Goal: Check status: Check status

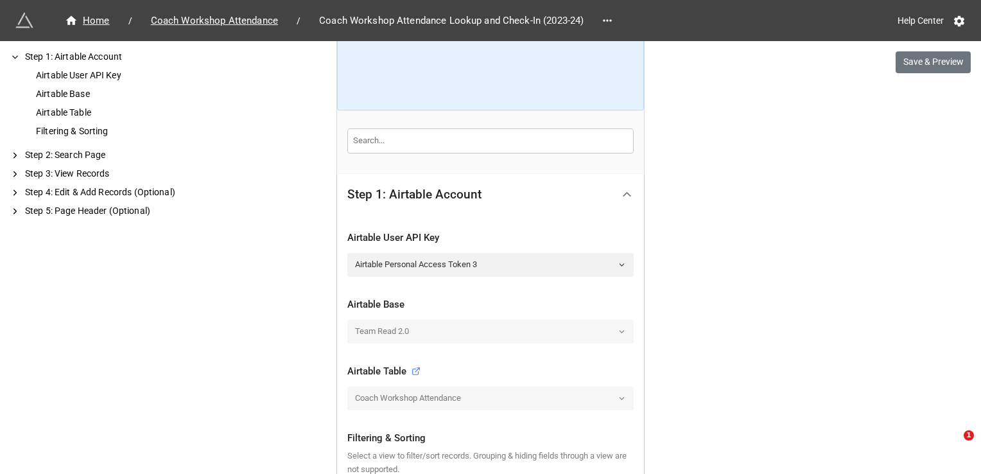
scroll to position [321, 0]
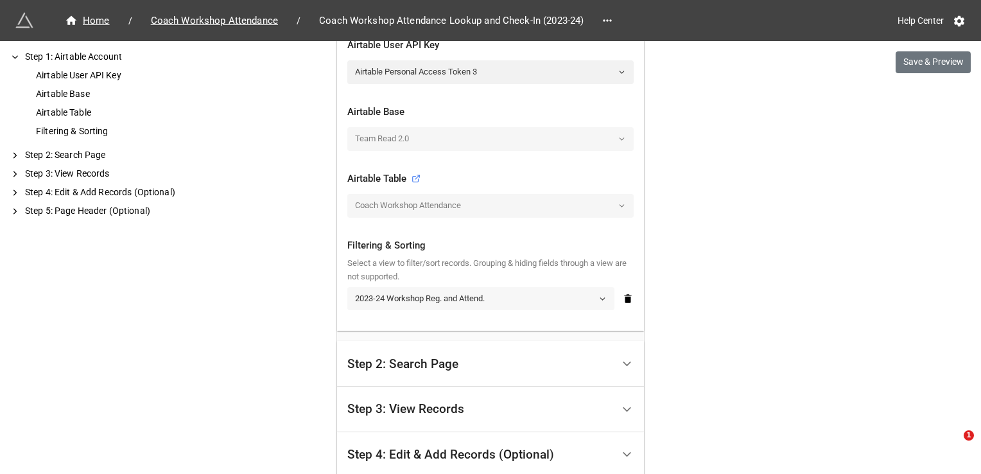
click at [512, 297] on link "2023-24 Workshop Reg. and Attend." at bounding box center [480, 298] width 267 height 23
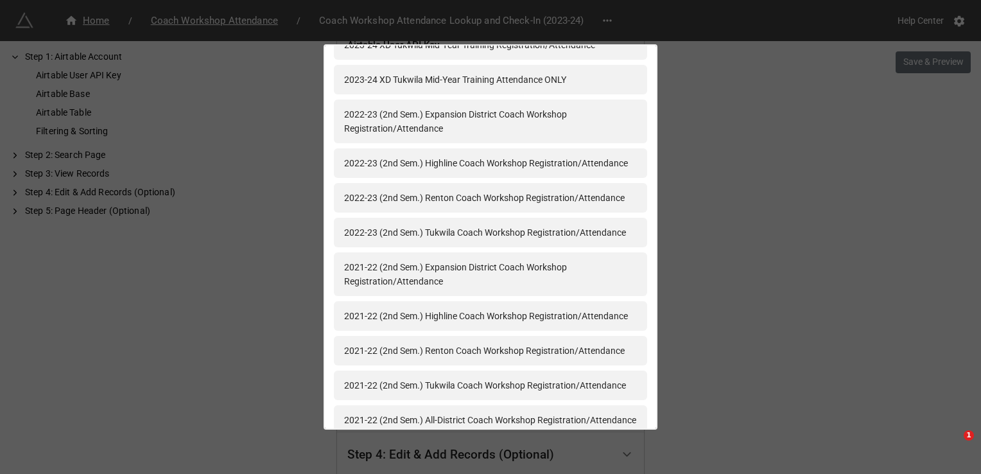
scroll to position [1594, 0]
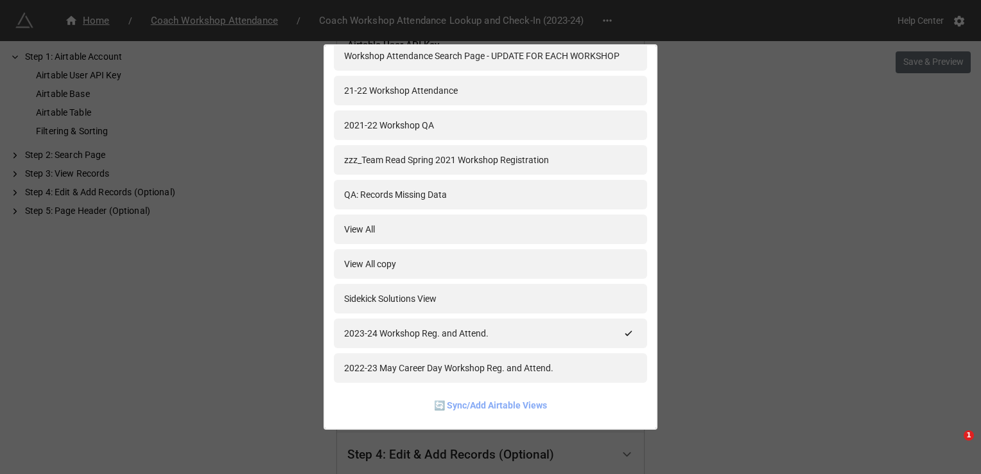
click at [474, 404] on link "🔄 Sync/Add Airtable Views" at bounding box center [490, 405] width 113 height 14
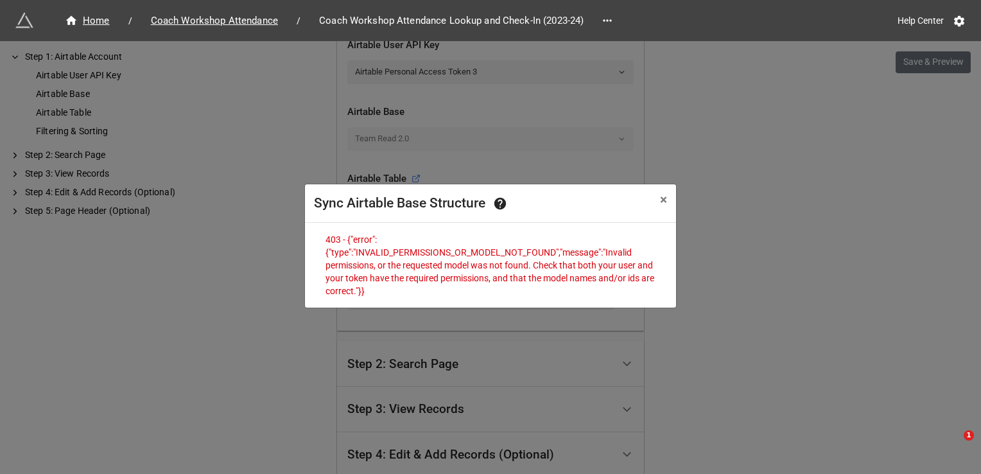
click at [749, 230] on div "Sync Airtable Base Structure × Close 403 - {"error":{"type":"INVALID_PERMISSION…" at bounding box center [490, 278] width 981 height 474
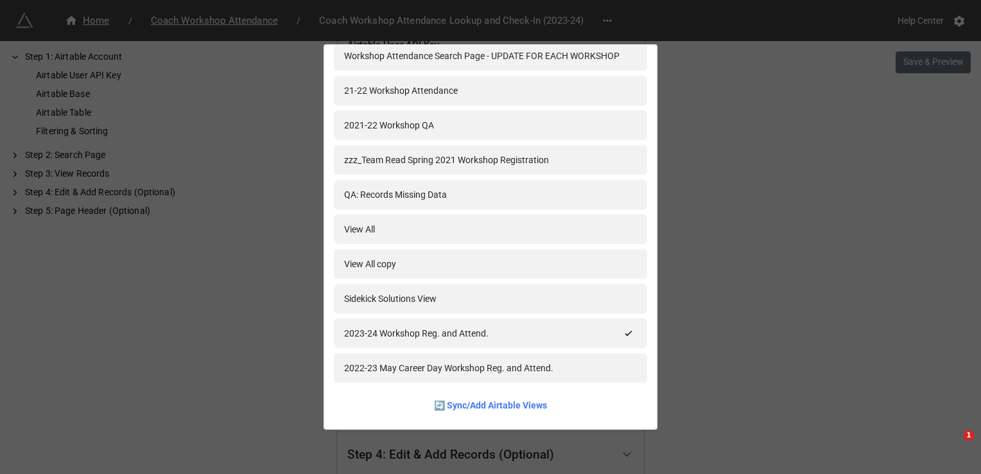
click at [752, 201] on div "2023-24 Seattle Team Read Workshop Registration 2023-24 Highline Team Read Work…" at bounding box center [490, 237] width 981 height 474
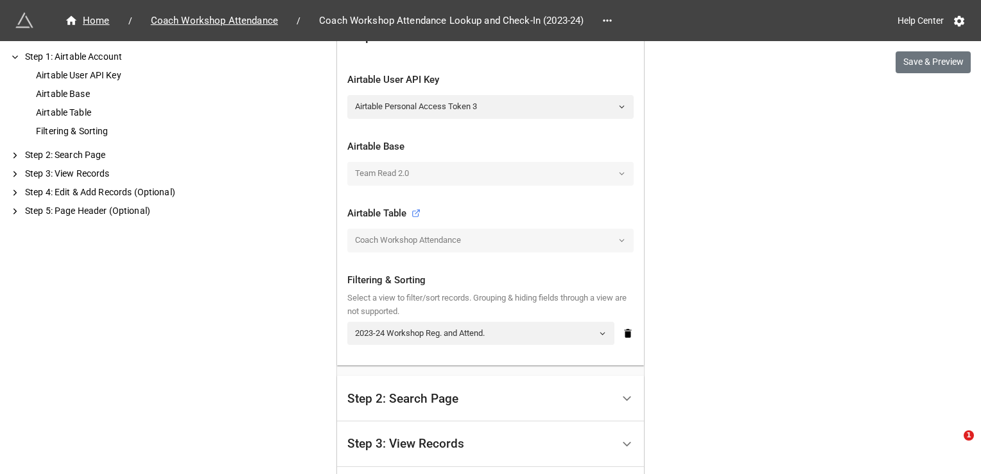
scroll to position [257, 0]
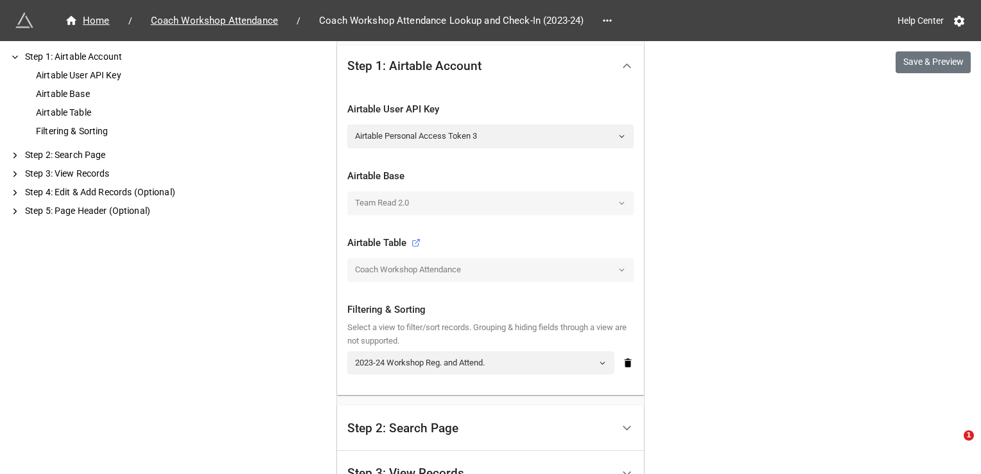
click at [478, 271] on div "Coach Workshop Attendance" at bounding box center [490, 269] width 286 height 23
click at [613, 269] on div "Coach Workshop Attendance" at bounding box center [490, 269] width 286 height 23
click at [622, 264] on div "Coach Workshop Attendance" at bounding box center [490, 269] width 286 height 23
click at [616, 272] on div "Coach Workshop Attendance" at bounding box center [490, 269] width 286 height 23
click at [397, 238] on div "Airtable Table" at bounding box center [383, 243] width 73 height 15
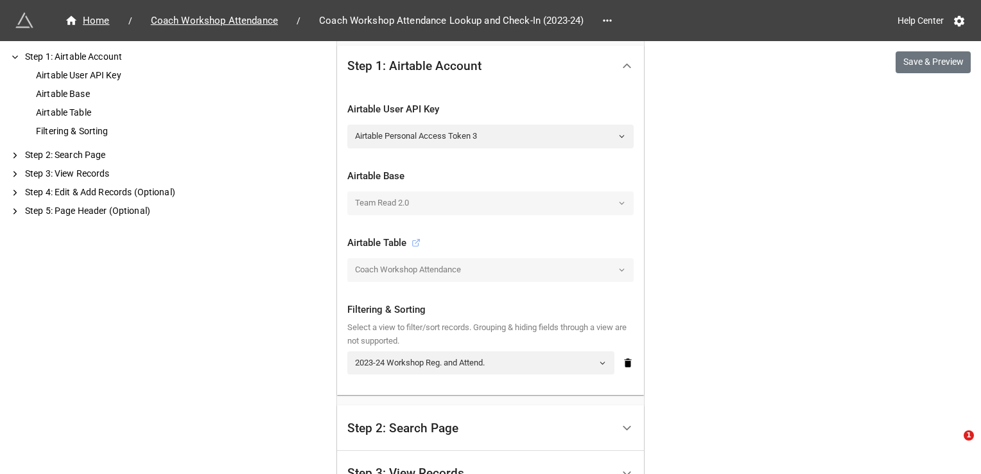
click at [413, 243] on icon at bounding box center [415, 242] width 9 height 9
click at [503, 276] on div "Coach Workshop Attendance" at bounding box center [490, 269] width 286 height 23
click at [619, 269] on div "Coach Workshop Attendance" at bounding box center [490, 269] width 286 height 23
click at [451, 263] on div "Coach Workshop Attendance" at bounding box center [490, 269] width 286 height 23
drag, startPoint x: 481, startPoint y: 268, endPoint x: 415, endPoint y: 273, distance: 67.0
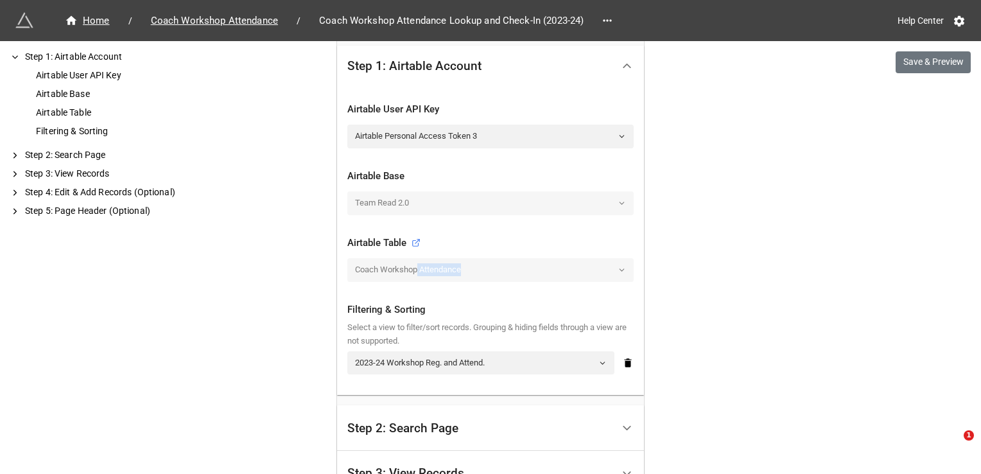
click at [415, 273] on div "Coach Workshop Attendance" at bounding box center [490, 269] width 286 height 23
click at [786, 216] on div "Home / Coach Workshop Attendance / Coach Workshop Attendance Lookup and Check-I…" at bounding box center [490, 255] width 981 height 1025
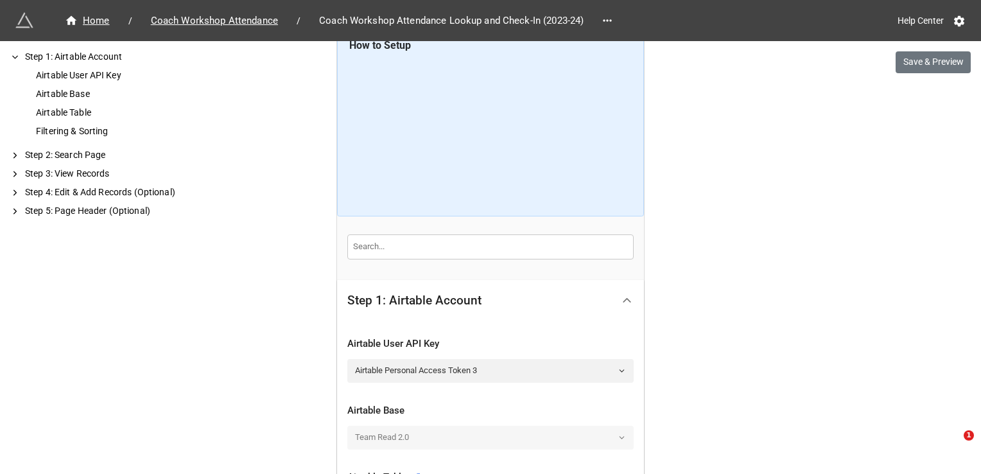
scroll to position [0, 0]
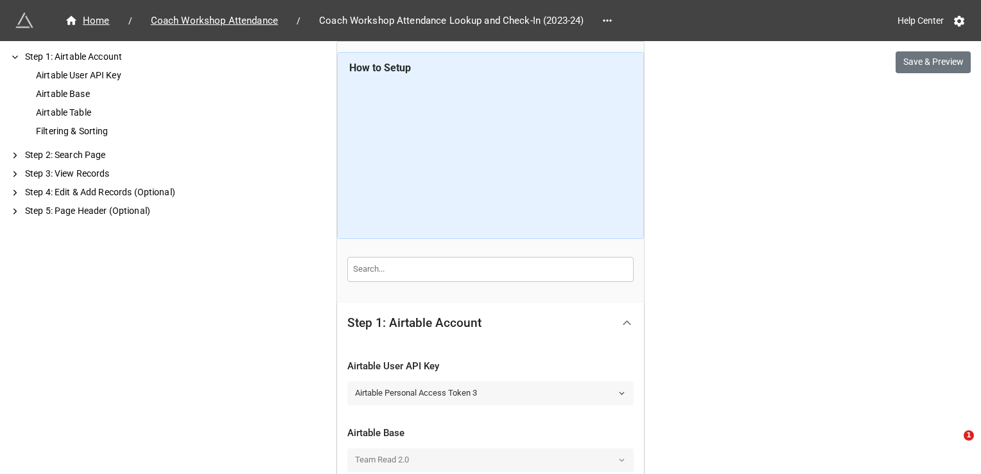
click at [548, 385] on link "Airtable Personal Access Token 3" at bounding box center [490, 392] width 286 height 23
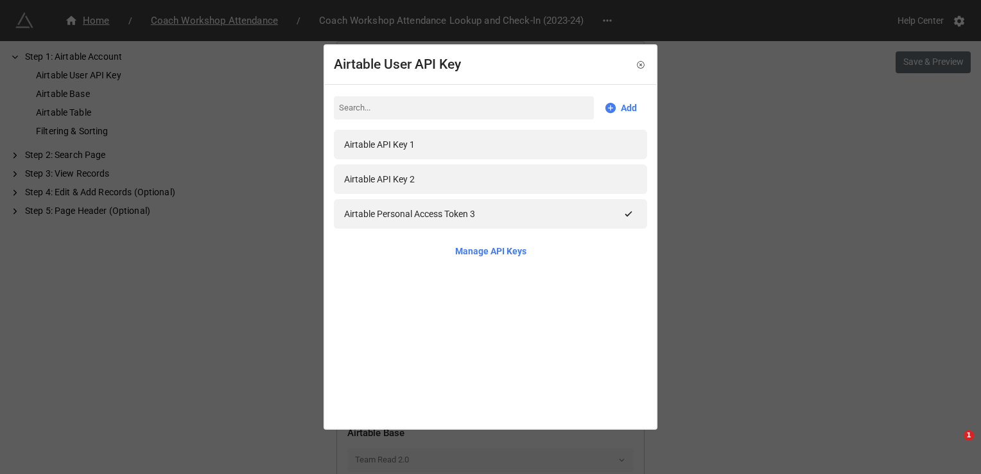
click at [548, 385] on div "Airtable User API Key Add Airtable API Key 1 Airtable API Key 2 Airtable Person…" at bounding box center [491, 236] width 334 height 385
click at [722, 368] on div "Airtable User API Key Add Airtable API Key 1 Airtable API Key 2 Airtable Person…" at bounding box center [490, 237] width 981 height 474
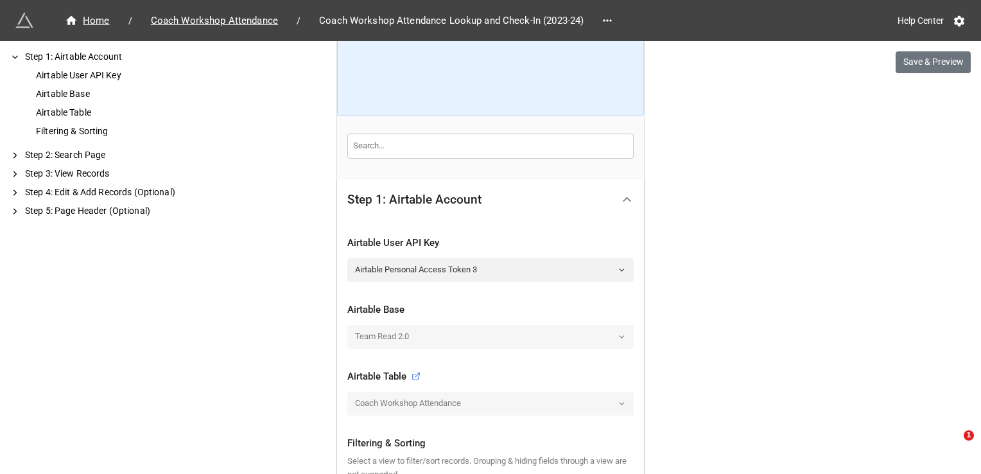
scroll to position [128, 0]
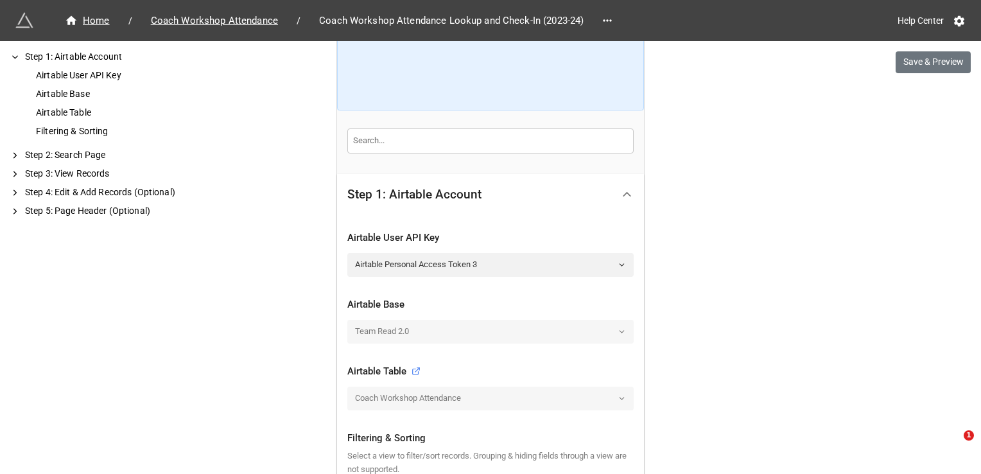
click at [494, 324] on div "Team Read 2.0" at bounding box center [490, 331] width 286 height 23
click at [519, 263] on link "Airtable Personal Access Token 3" at bounding box center [490, 264] width 286 height 23
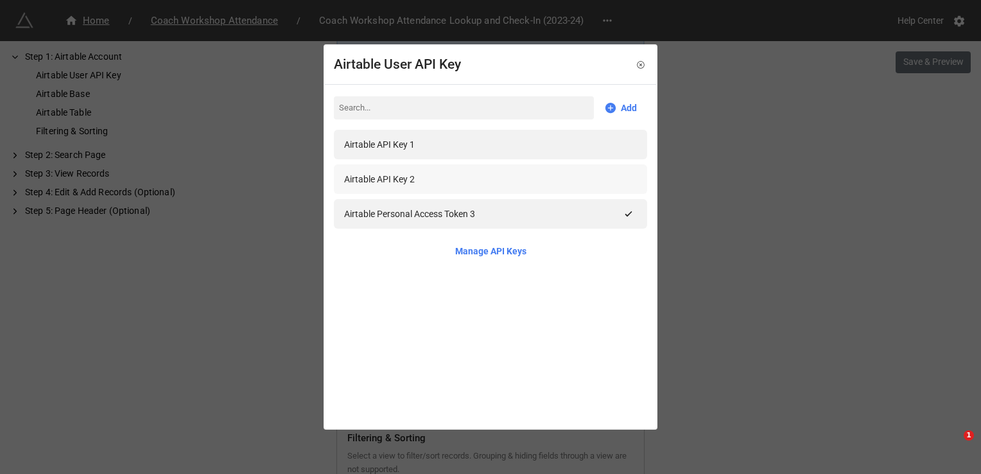
click at [493, 174] on div "Airtable API Key 2" at bounding box center [490, 179] width 293 height 14
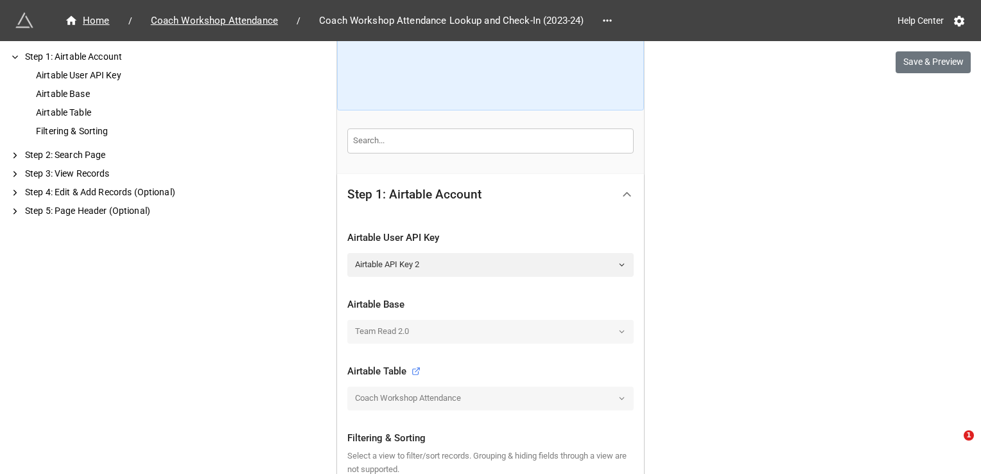
click at [548, 320] on div "Team Read 2.0" at bounding box center [490, 331] width 286 height 23
click at [526, 361] on div "Airtable User API Key Airtable API Key 2 Airtable Base Team Read 2.0 Airtable T…" at bounding box center [490, 366] width 286 height 293
drag, startPoint x: 526, startPoint y: 361, endPoint x: 508, endPoint y: 401, distance: 43.7
click at [508, 402] on div "Coach Workshop Attendance" at bounding box center [490, 397] width 286 height 23
click at [617, 397] on div "Coach Workshop Attendance" at bounding box center [490, 397] width 286 height 23
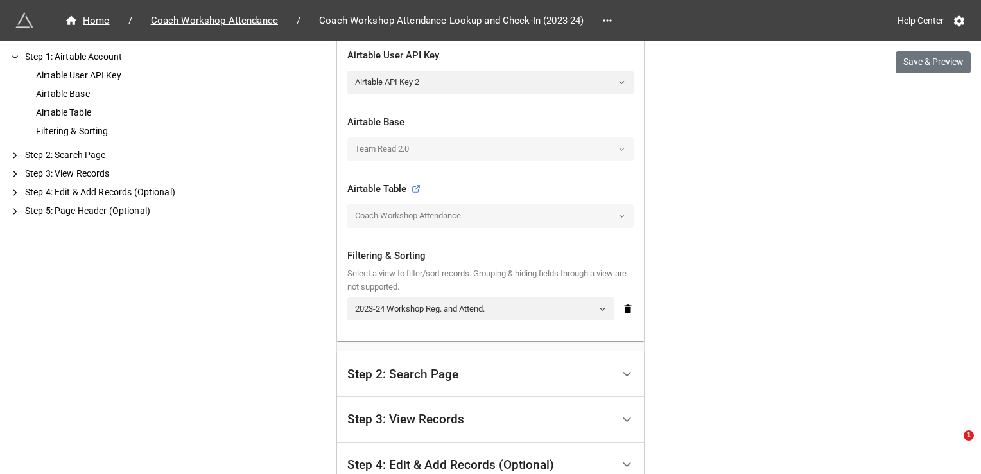
scroll to position [321, 0]
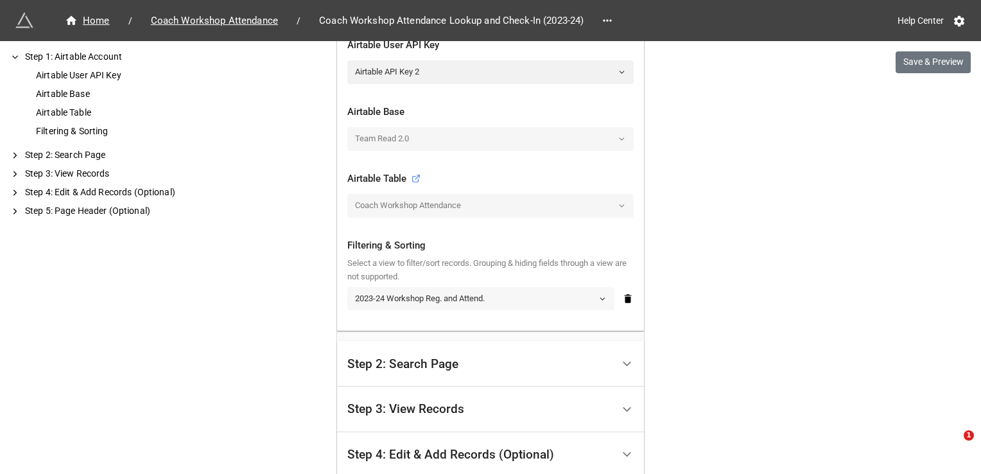
click at [562, 295] on link "2023-24 Workshop Reg. and Attend." at bounding box center [480, 298] width 267 height 23
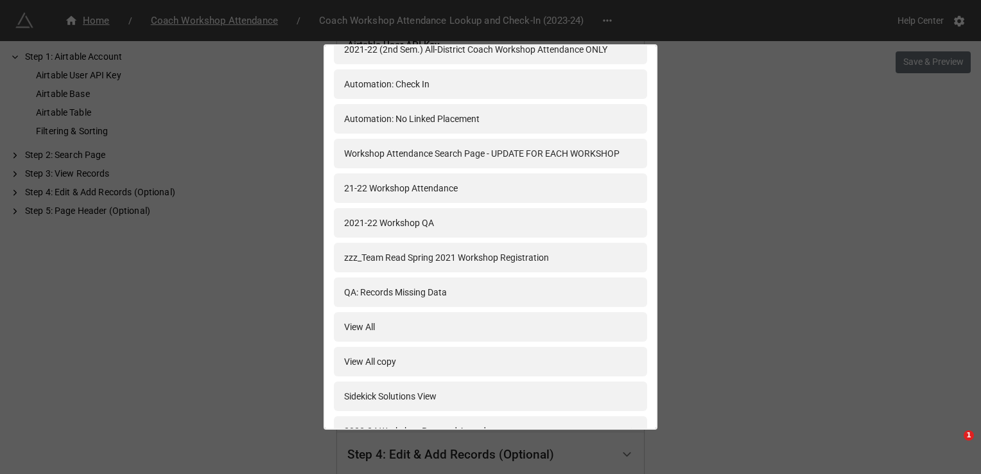
scroll to position [1594, 0]
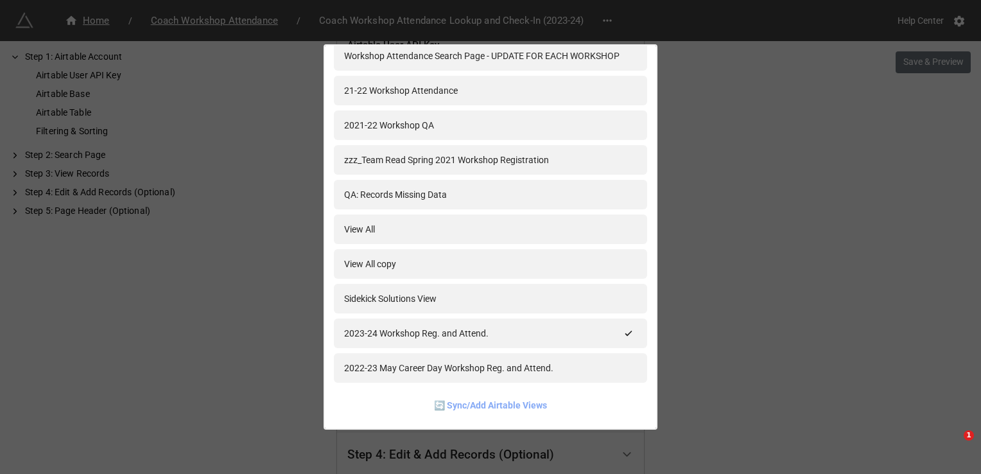
click at [506, 402] on link "🔄 Sync/Add Airtable Views" at bounding box center [490, 405] width 113 height 14
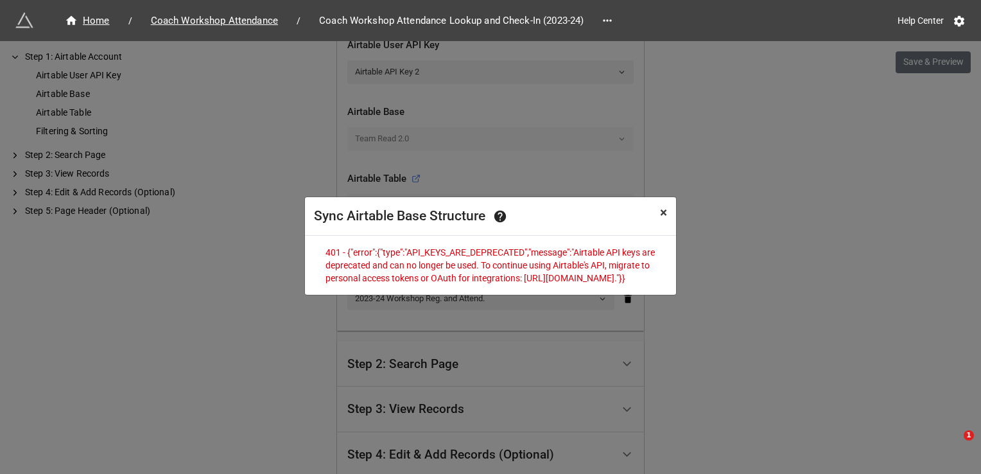
click at [661, 205] on span "×" at bounding box center [663, 212] width 7 height 15
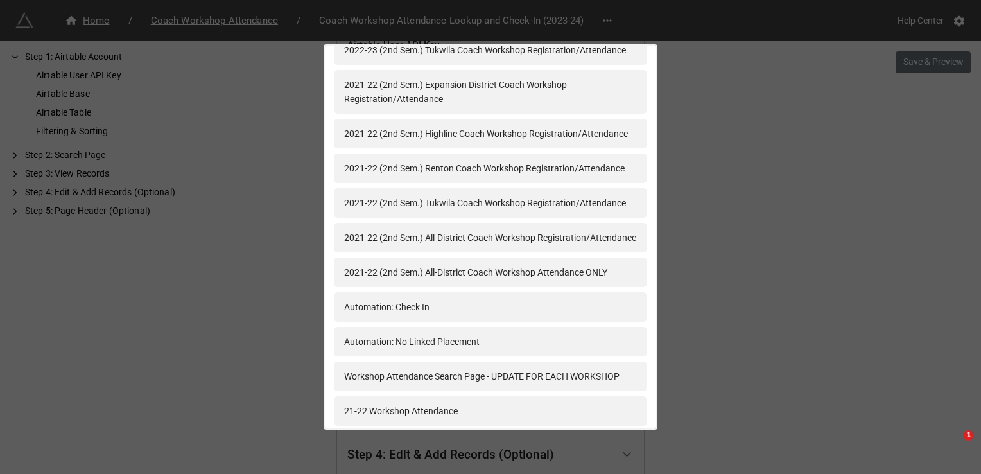
scroll to position [1273, 0]
click at [729, 209] on div "2023-24 Seattle Team Read Workshop Registration 2023-24 Highline Team Read Work…" at bounding box center [490, 237] width 981 height 474
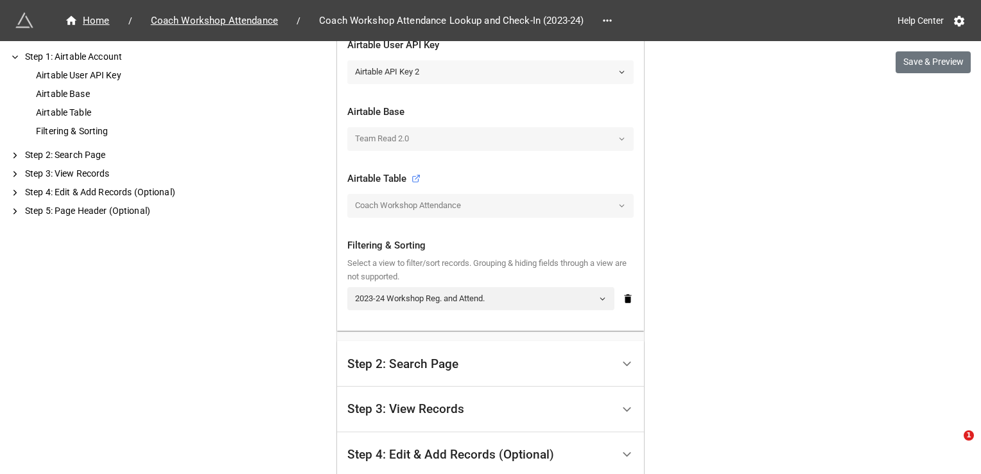
click at [551, 76] on link "Airtable API Key 2" at bounding box center [490, 71] width 286 height 23
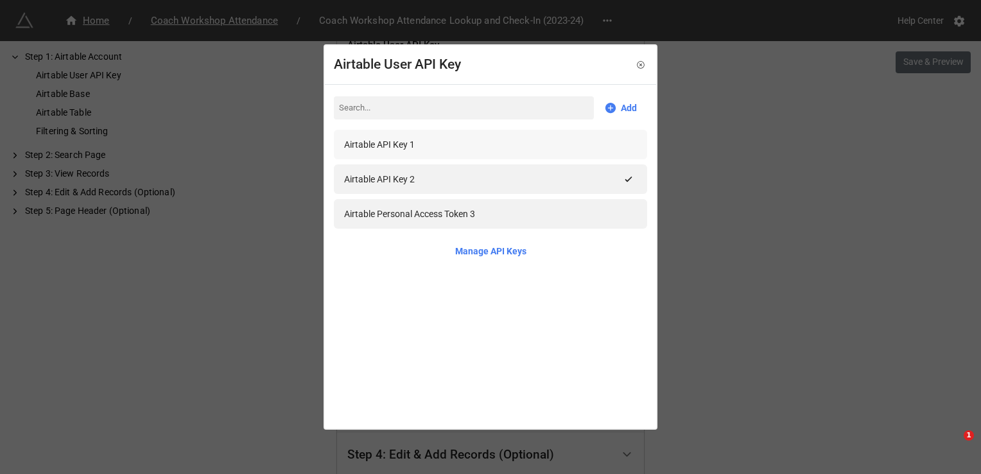
click at [525, 150] on div "Airtable API Key 1" at bounding box center [490, 144] width 293 height 14
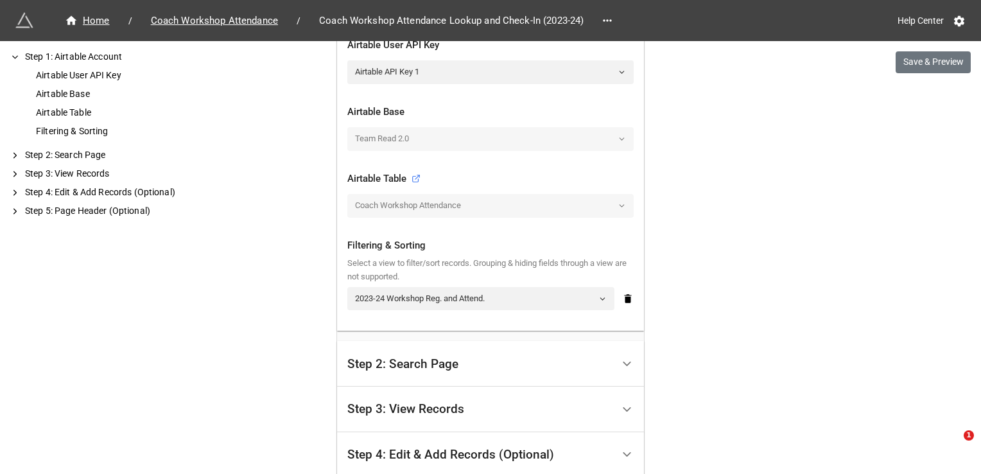
scroll to position [321, 0]
click at [598, 296] on icon at bounding box center [602, 299] width 8 height 8
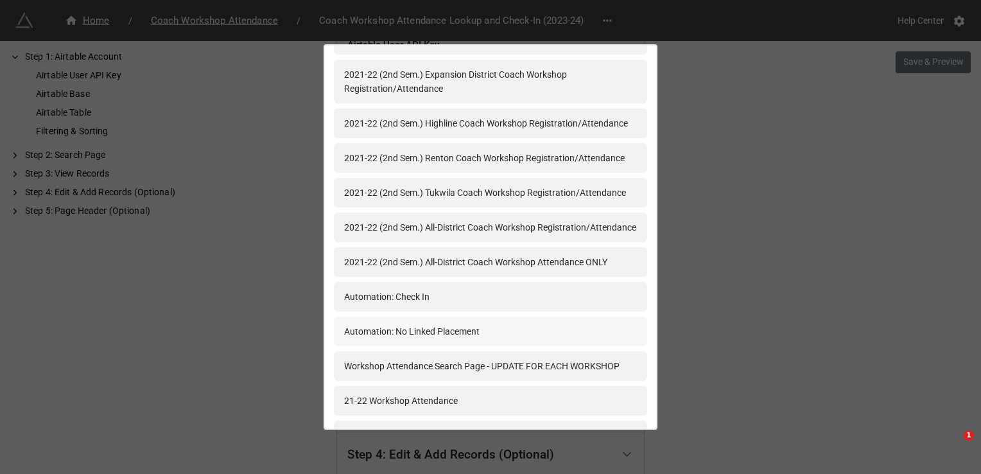
scroll to position [1594, 0]
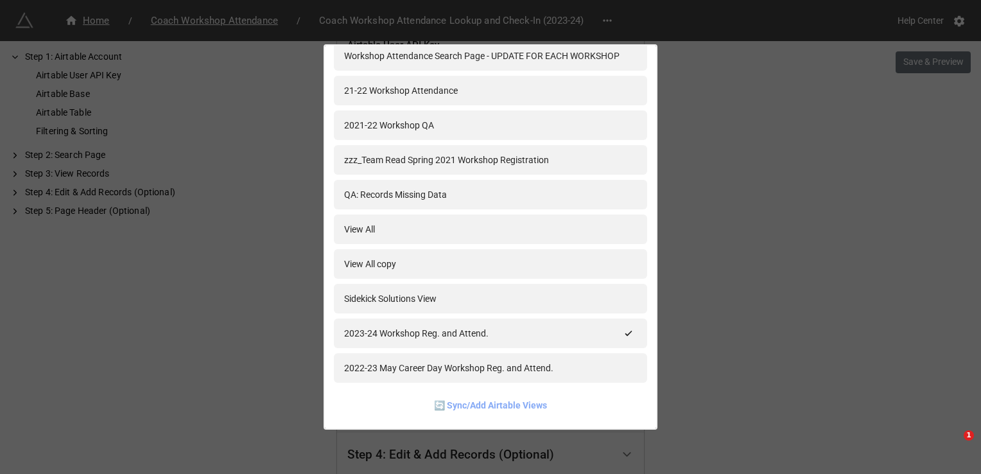
click at [516, 411] on link "🔄 Sync/Add Airtable Views" at bounding box center [490, 405] width 113 height 14
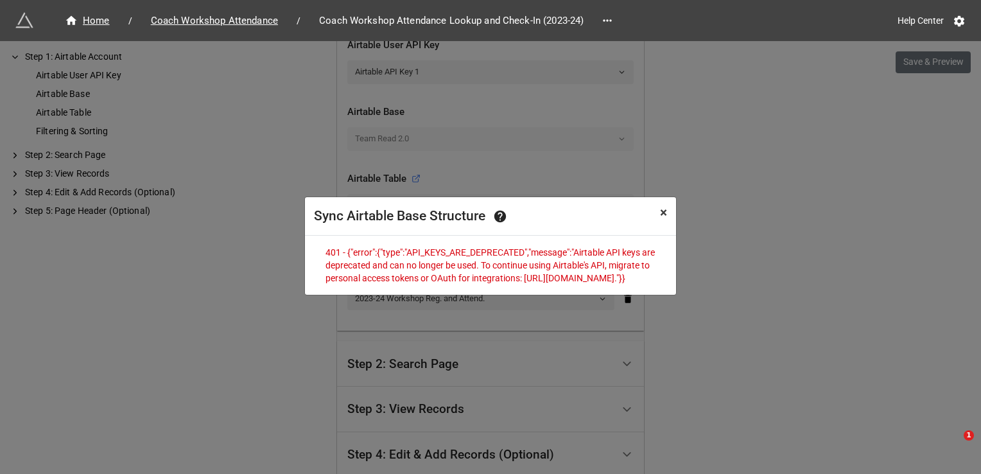
click at [663, 211] on span "×" at bounding box center [663, 212] width 7 height 15
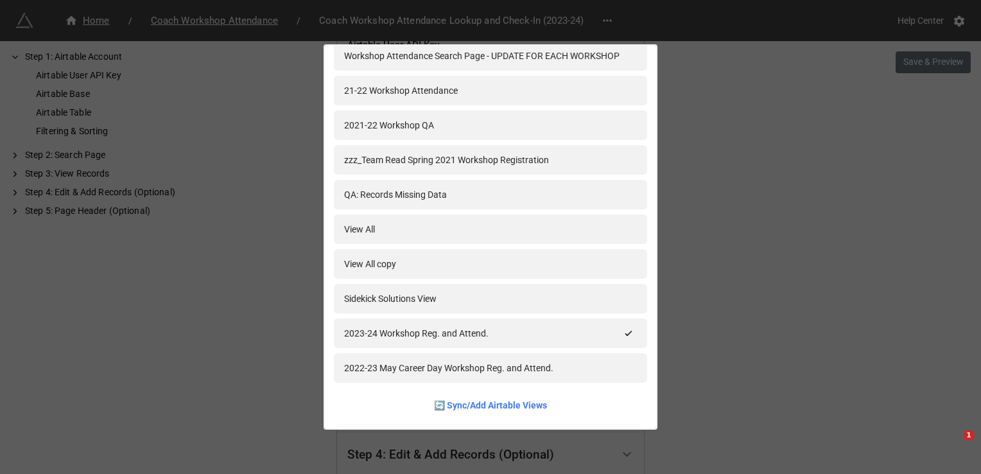
click at [852, 307] on div "2023-24 Seattle Team Read Workshop Registration 2023-24 Highline Team Read Work…" at bounding box center [490, 237] width 981 height 474
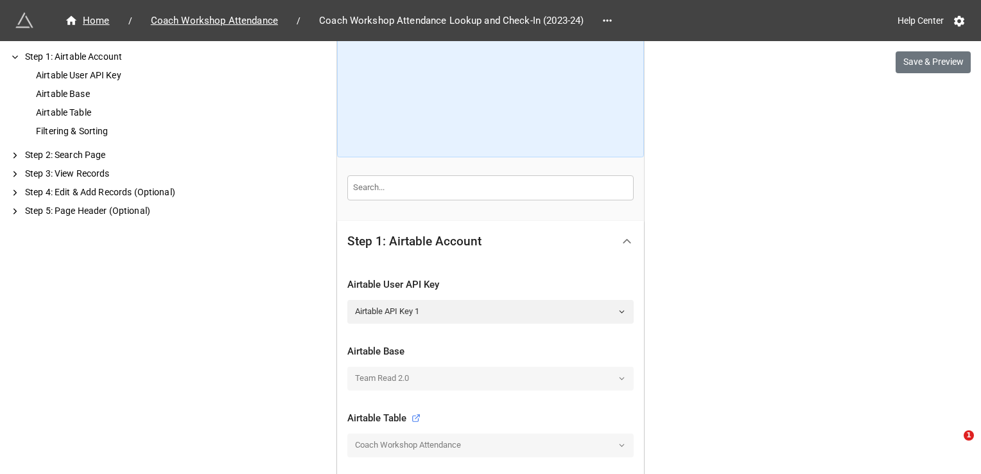
scroll to position [128, 0]
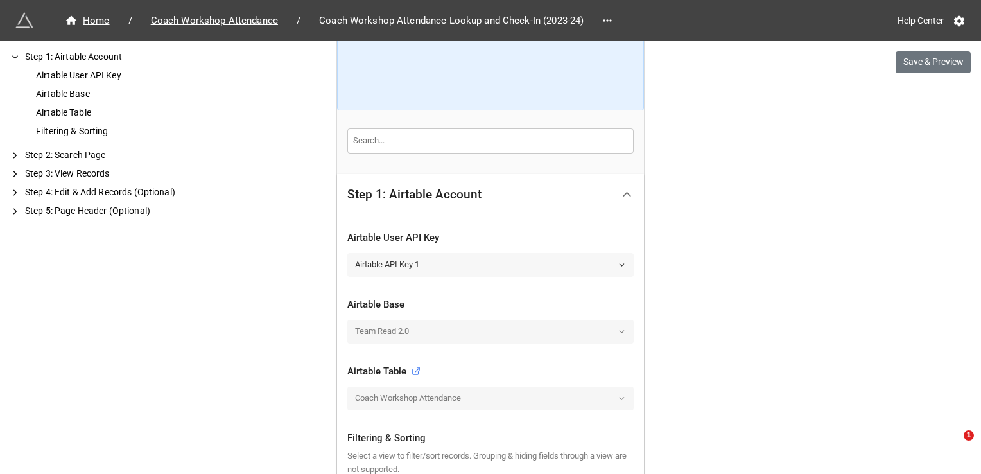
click at [465, 254] on link "Airtable API Key 1" at bounding box center [490, 264] width 286 height 23
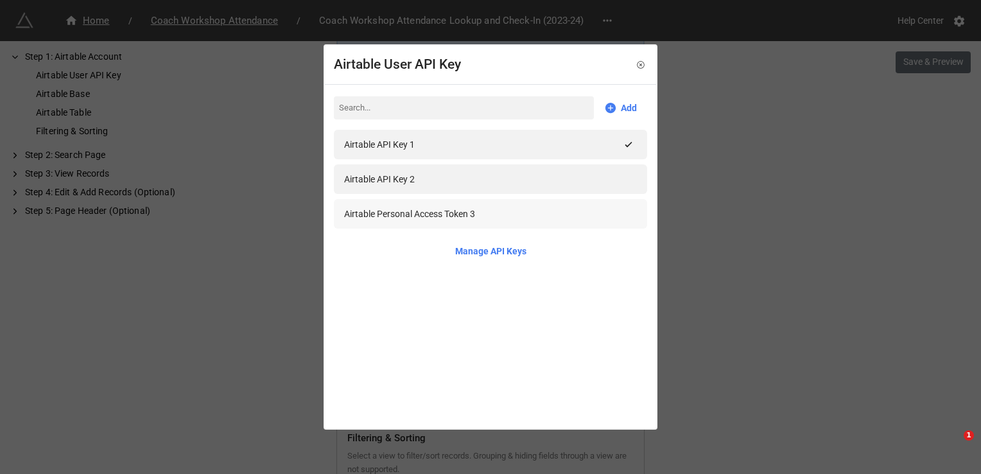
click at [475, 214] on div "Airtable Personal Access Token 3" at bounding box center [490, 214] width 293 height 14
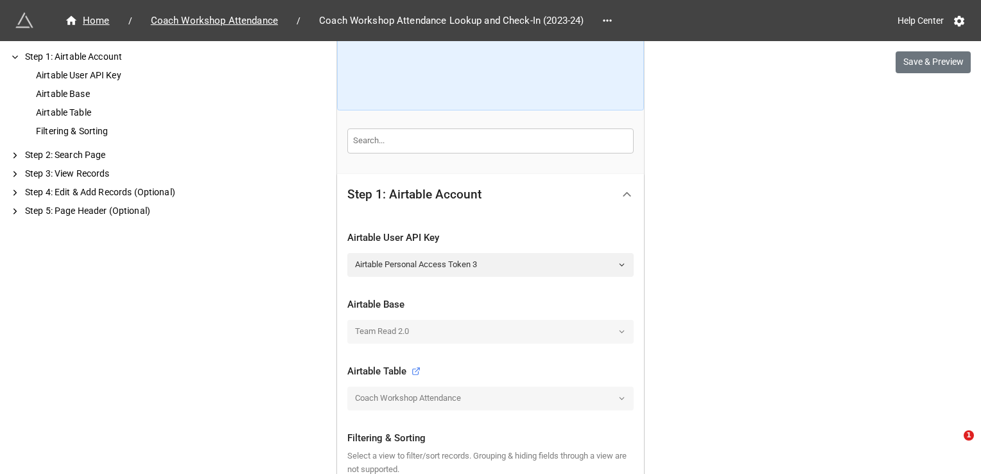
click at [800, 272] on div "Home / Coach Workshop Attendance / Coach Workshop Attendance Lookup and Check-I…" at bounding box center [490, 384] width 981 height 1025
click at [574, 315] on div at bounding box center [490, 317] width 286 height 5
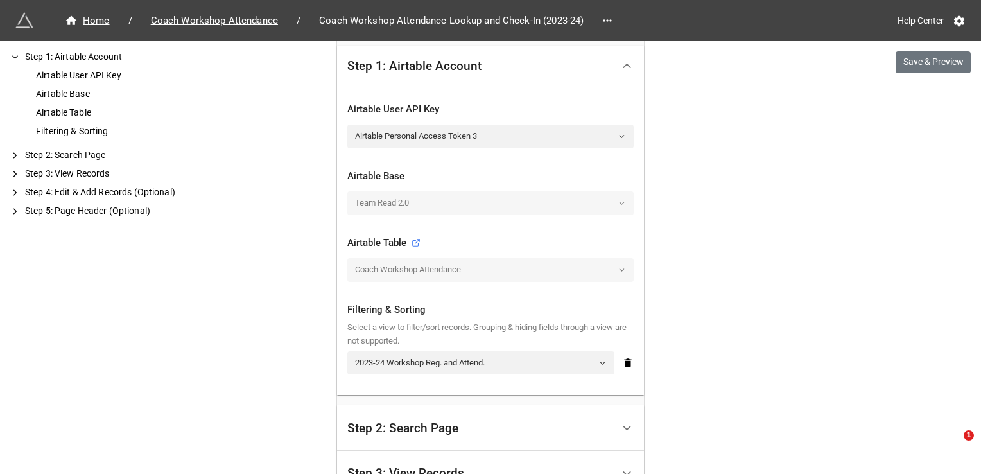
click at [498, 275] on div "Coach Workshop Attendance" at bounding box center [490, 269] width 286 height 23
click at [514, 358] on link "2023-24 Workshop Reg. and Attend." at bounding box center [480, 362] width 267 height 23
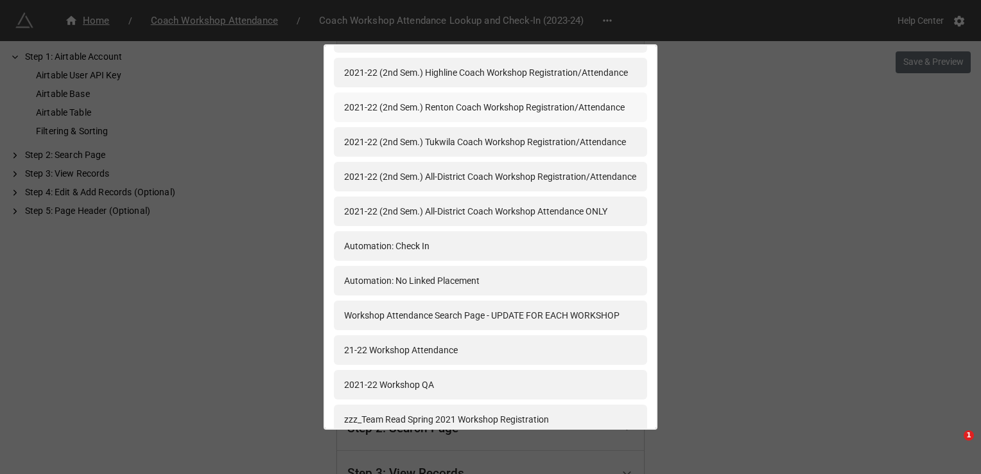
scroll to position [1348, 0]
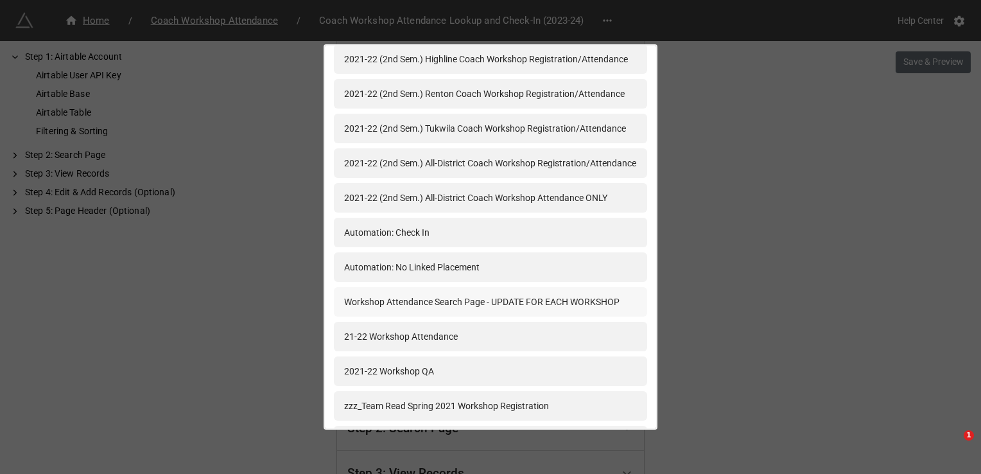
click at [467, 306] on div "Workshop Attendance Search Page - UPDATE FOR EACH WORKSHOP" at bounding box center [481, 302] width 275 height 14
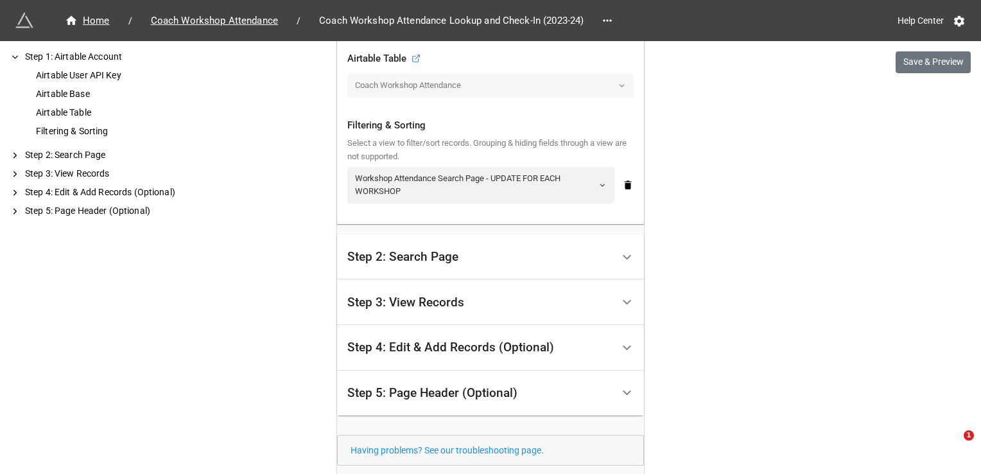
scroll to position [449, 0]
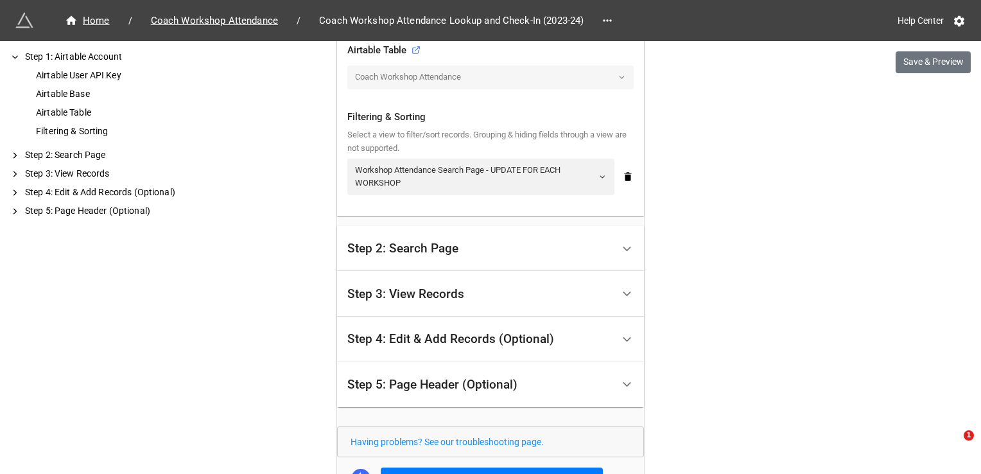
click at [481, 255] on div "Step 2: Search Page" at bounding box center [479, 249] width 265 height 30
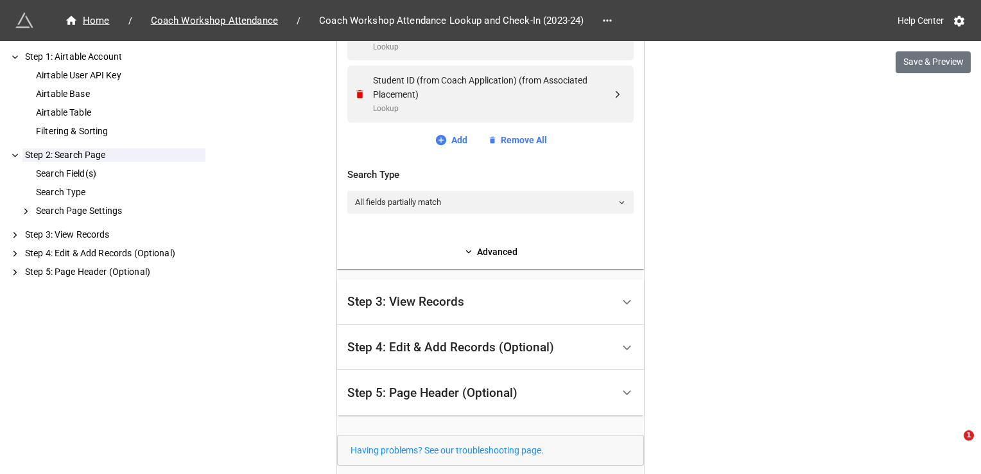
scroll to position [240, 0]
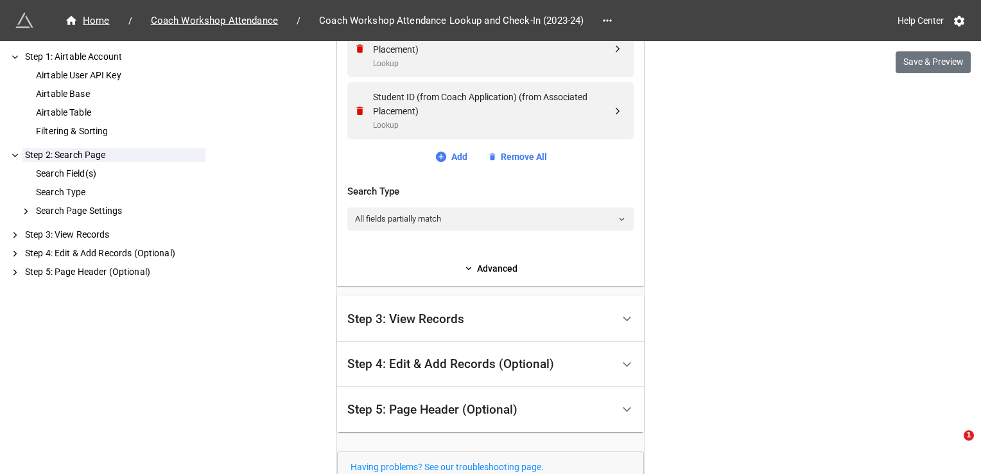
click at [524, 324] on div "Step 3: View Records" at bounding box center [479, 319] width 265 height 30
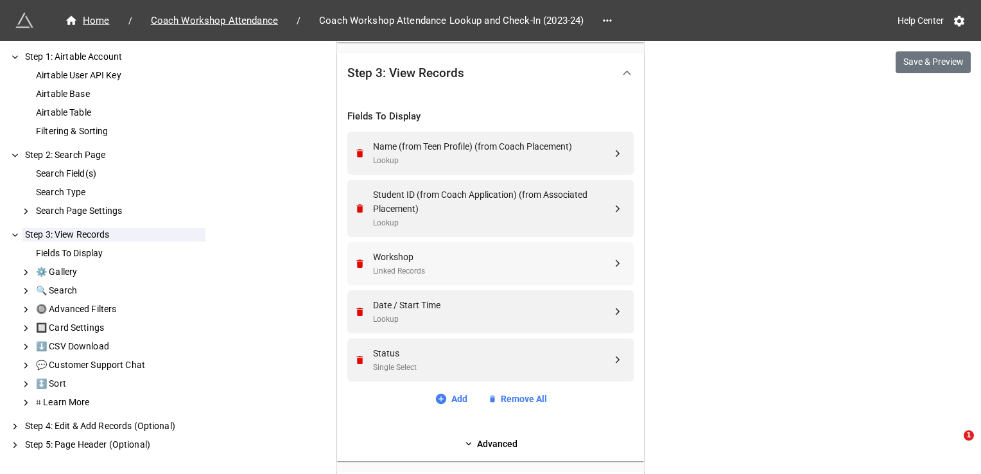
scroll to position [368, 0]
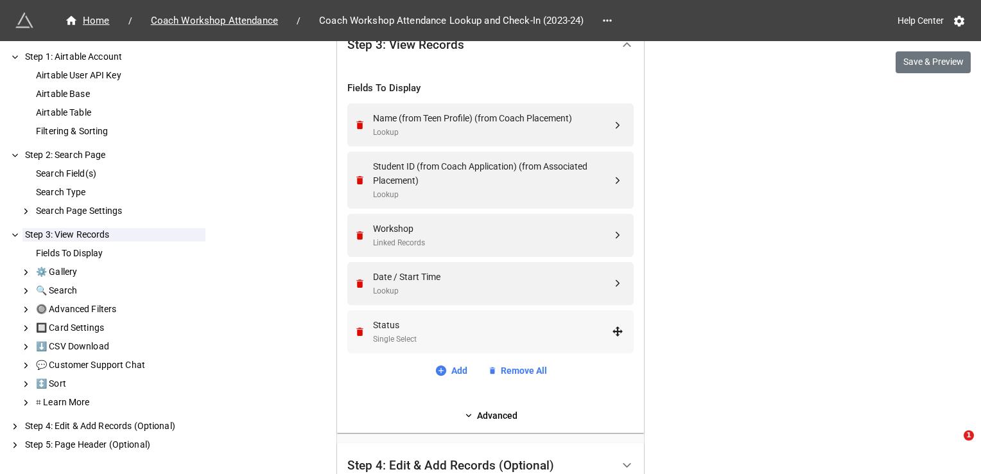
click at [525, 327] on div "Status" at bounding box center [492, 325] width 239 height 14
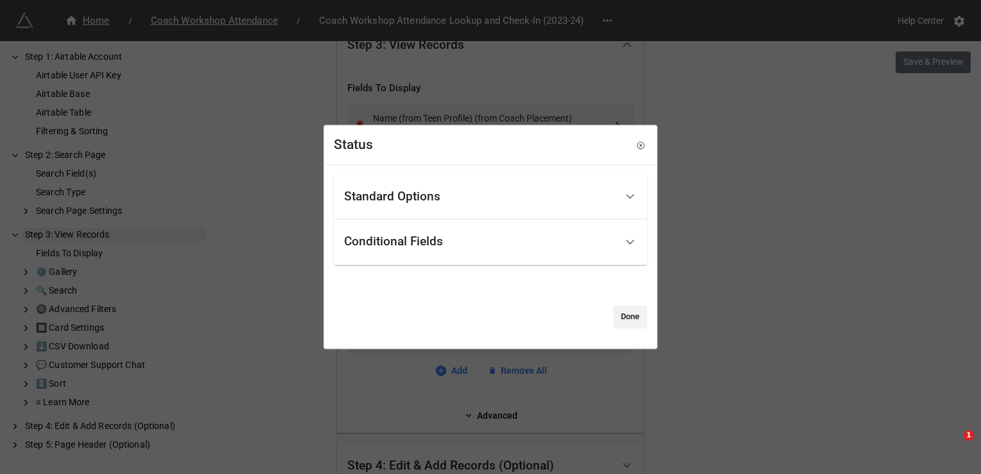
click at [790, 211] on div "Status Standard Options Title (Optional) Fixed Content Height (Optional) Show f…" at bounding box center [490, 237] width 981 height 474
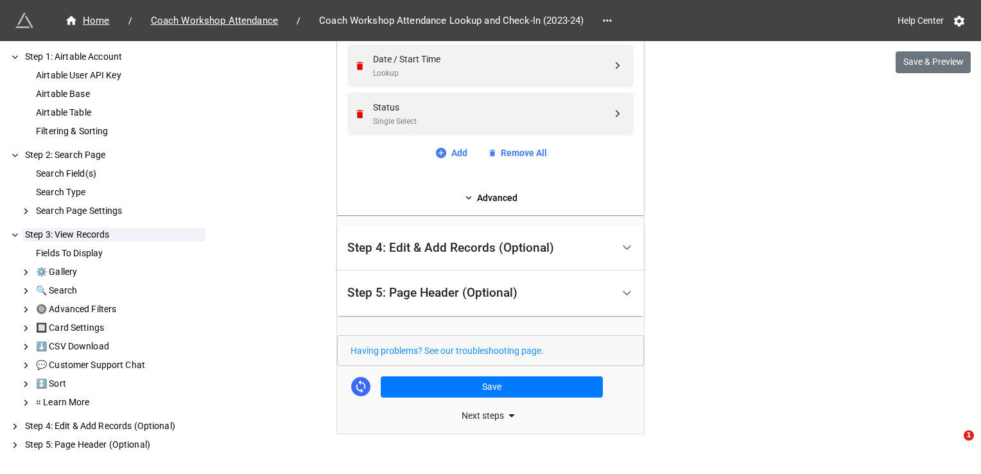
scroll to position [607, 0]
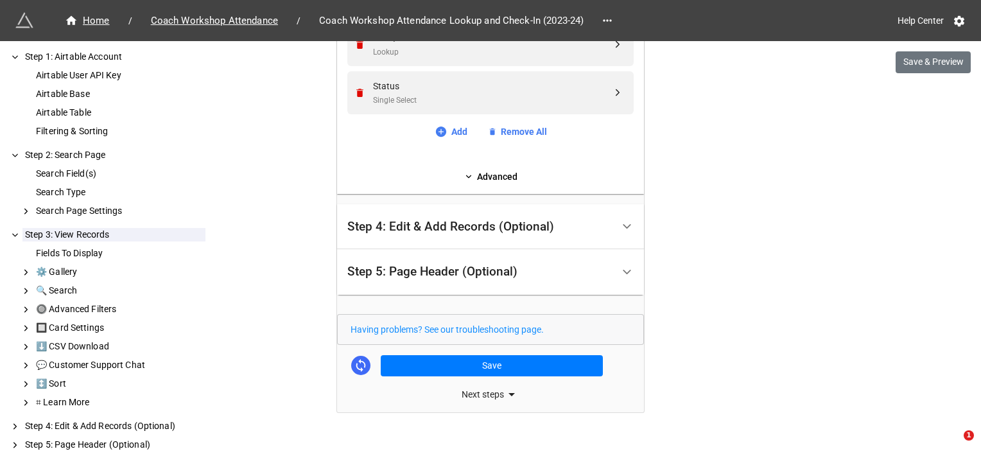
click at [492, 393] on div "Next steps" at bounding box center [490, 393] width 307 height 15
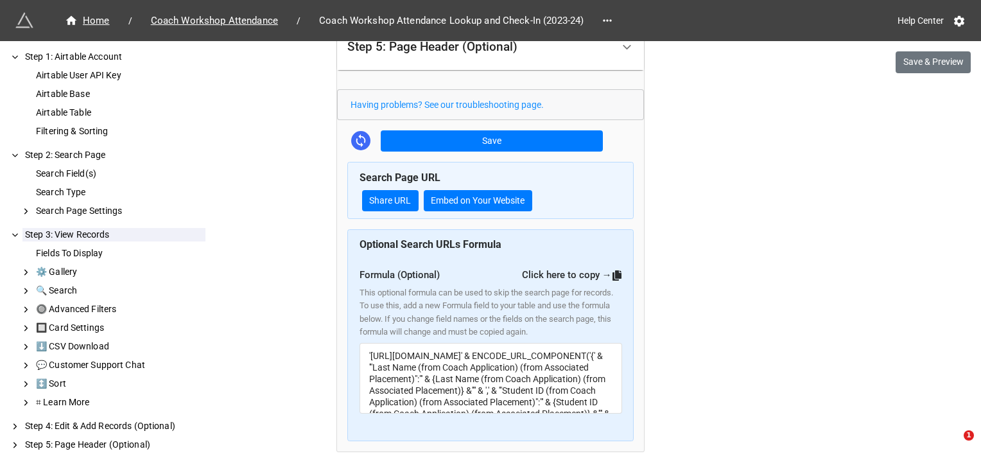
scroll to position [806, 0]
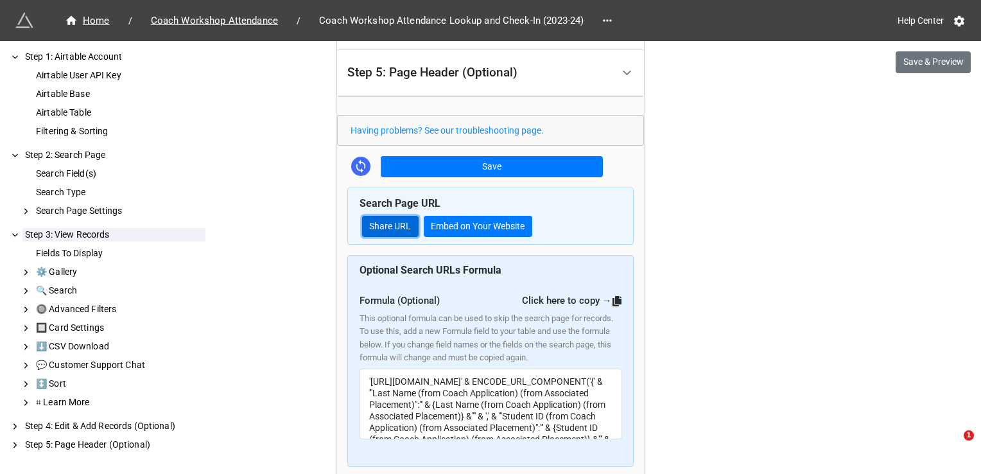
click at [380, 220] on link "Share URL" at bounding box center [390, 227] width 56 height 22
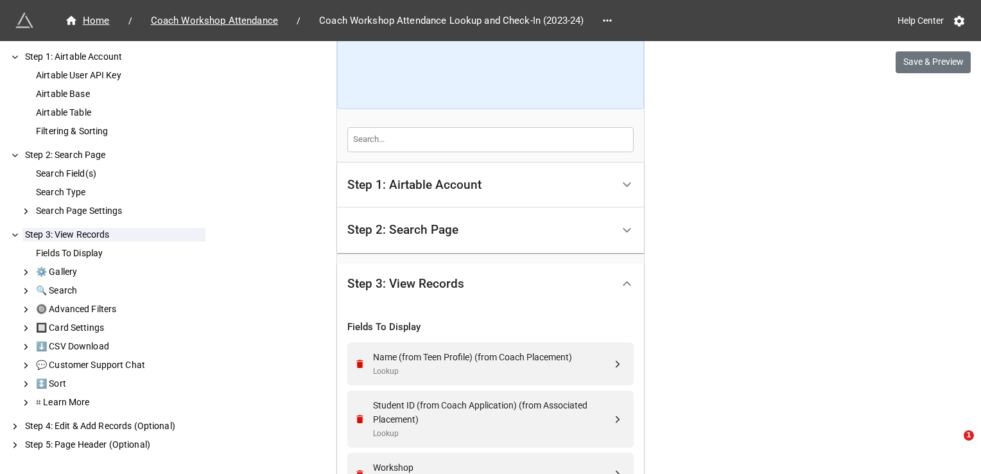
scroll to position [128, 0]
click at [492, 234] on div "Step 2: Search Page" at bounding box center [479, 231] width 265 height 30
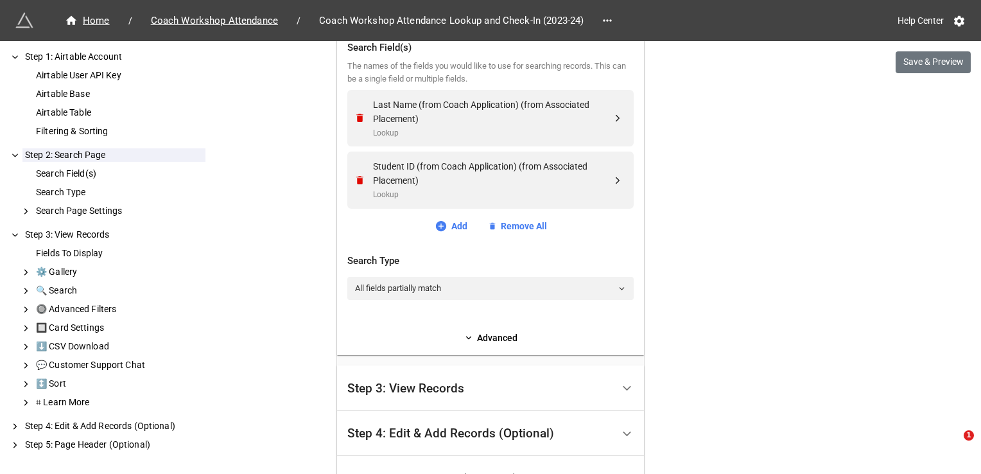
scroll to position [193, 0]
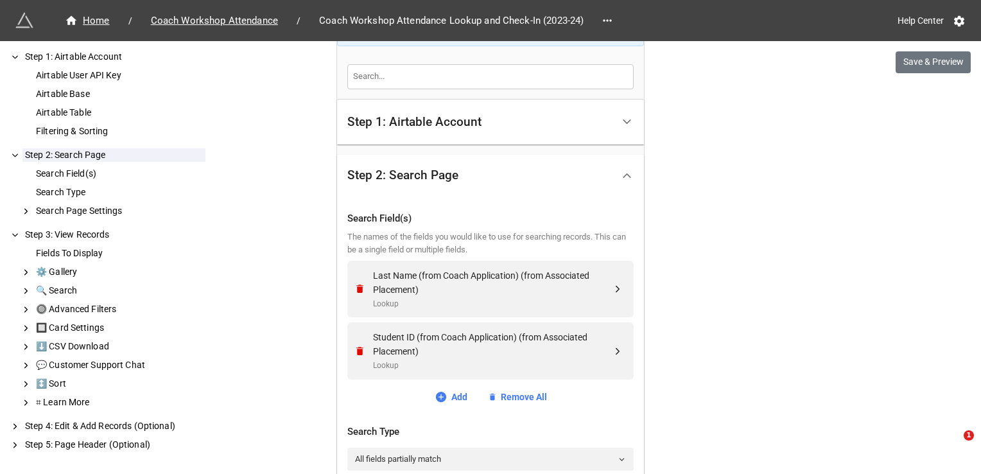
click at [500, 121] on div "Step 1: Airtable Account" at bounding box center [479, 122] width 265 height 30
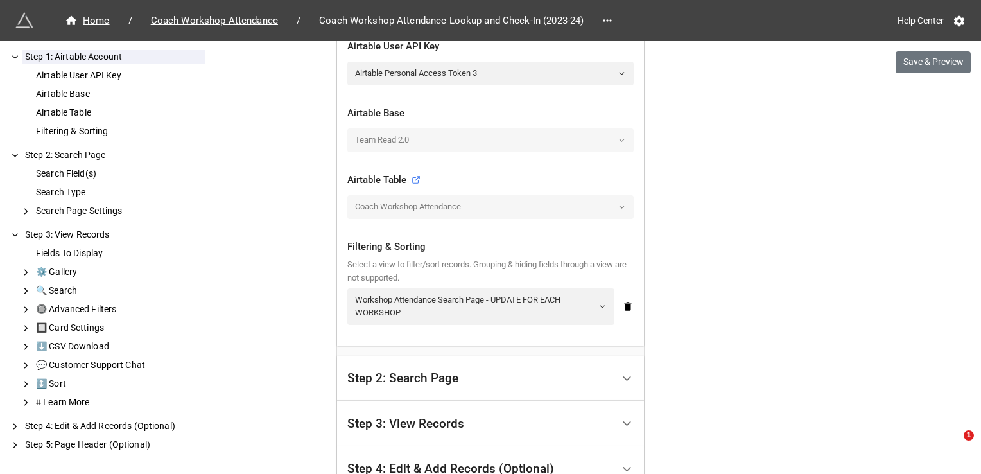
scroll to position [321, 0]
click at [602, 310] on link "Workshop Attendance Search Page - UPDATE FOR EACH WORKSHOP" at bounding box center [480, 305] width 267 height 37
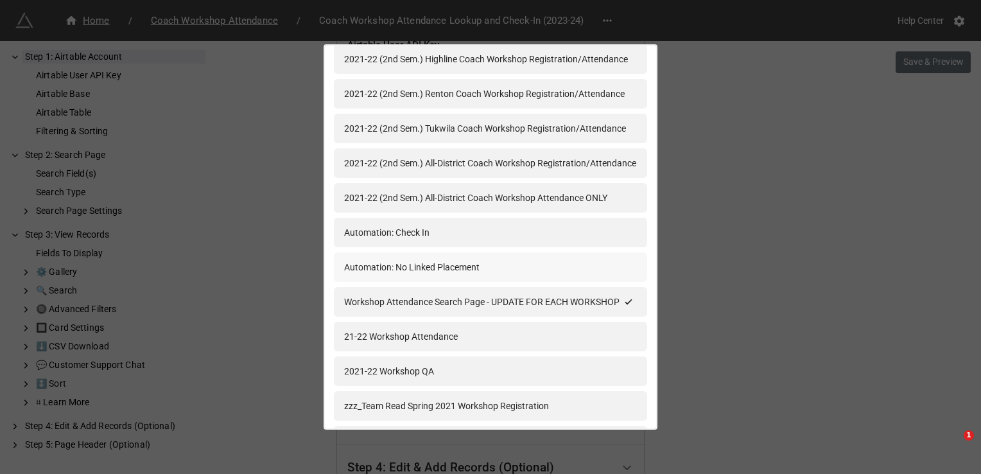
scroll to position [1608, 0]
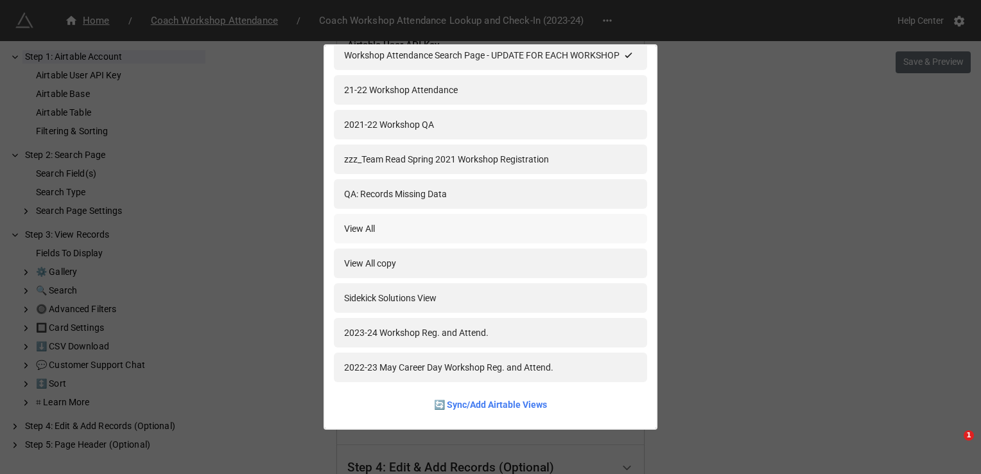
click at [447, 229] on div "View All" at bounding box center [490, 228] width 293 height 14
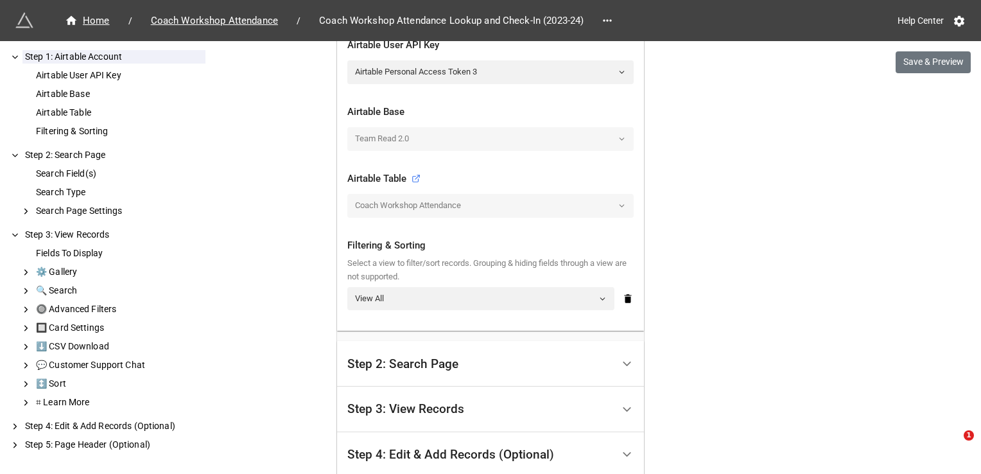
drag, startPoint x: 844, startPoint y: 294, endPoint x: 872, endPoint y: 9, distance: 286.4
click at [844, 293] on div "Home / Coach Workshop Attendance / Coach Workshop Attendance Lookup and Check-I…" at bounding box center [490, 323] width 981 height 1288
click at [911, 68] on button "Save & Preview" at bounding box center [933, 62] width 75 height 22
click at [935, 65] on button "Save & Preview" at bounding box center [933, 62] width 75 height 22
click at [510, 297] on link "View All" at bounding box center [480, 298] width 267 height 23
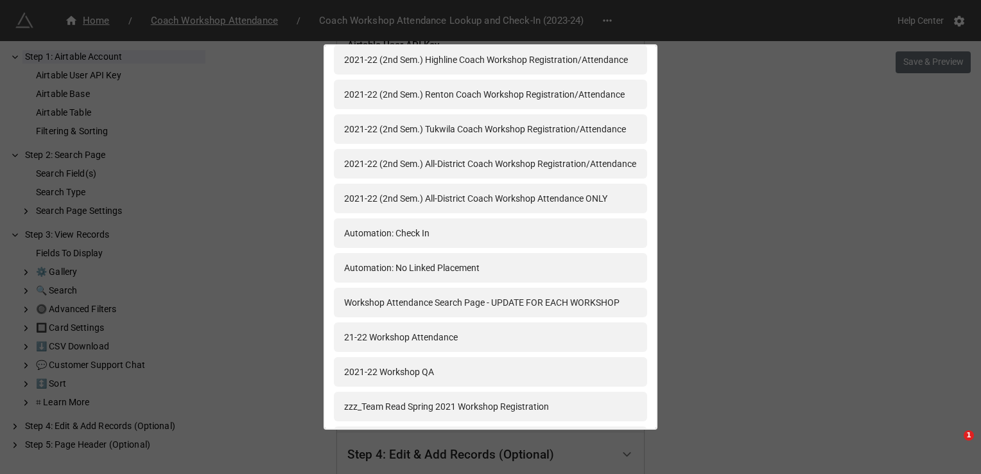
scroll to position [1348, 0]
click at [455, 235] on div "Automation: Check In" at bounding box center [490, 232] width 293 height 14
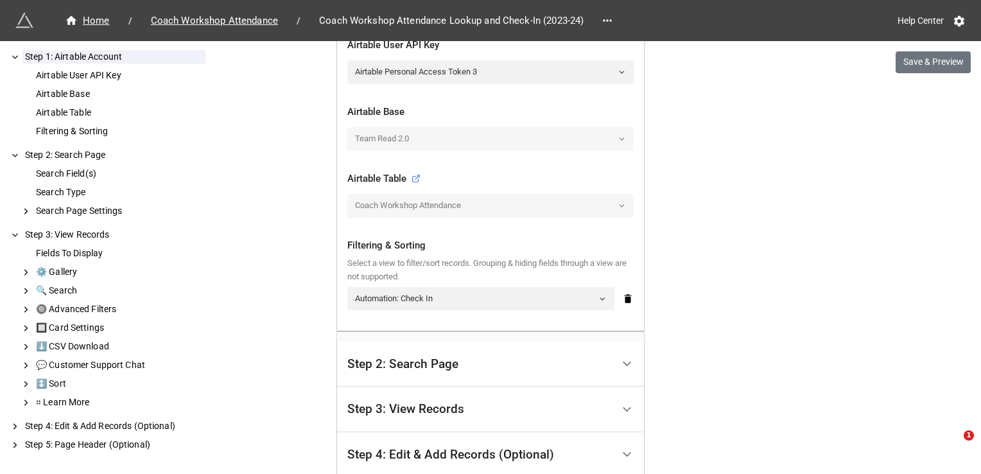
drag, startPoint x: 754, startPoint y: 236, endPoint x: 747, endPoint y: 89, distance: 147.8
click at [754, 236] on div "Home / Coach Workshop Attendance / Coach Workshop Attendance Lookup and Check-I…" at bounding box center [490, 323] width 981 height 1288
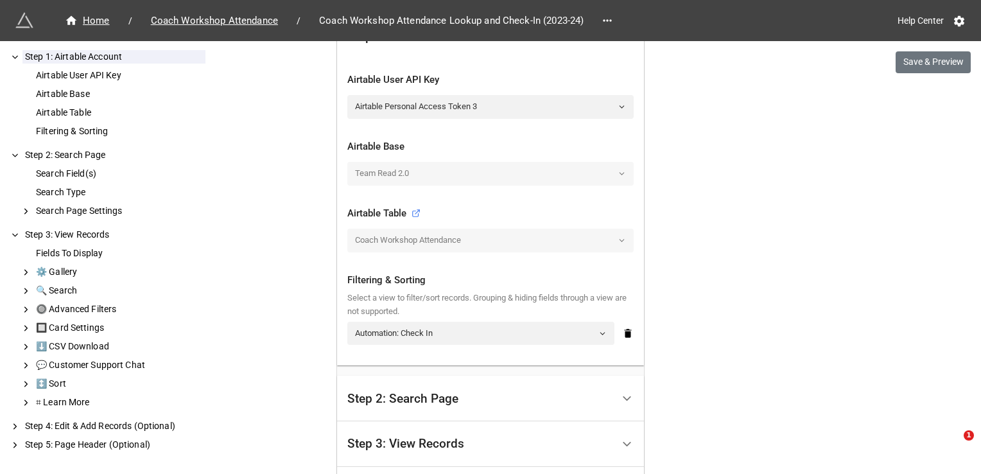
scroll to position [257, 0]
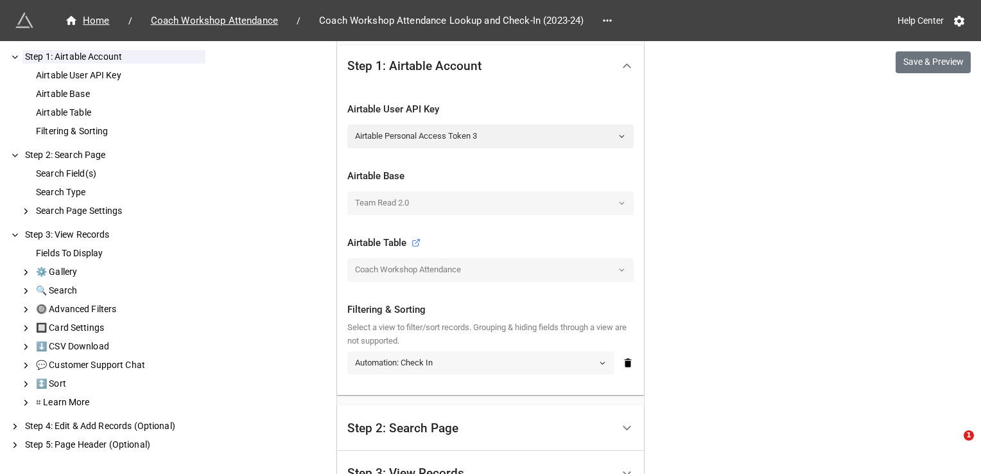
click at [507, 364] on link "Automation: Check In" at bounding box center [480, 362] width 267 height 23
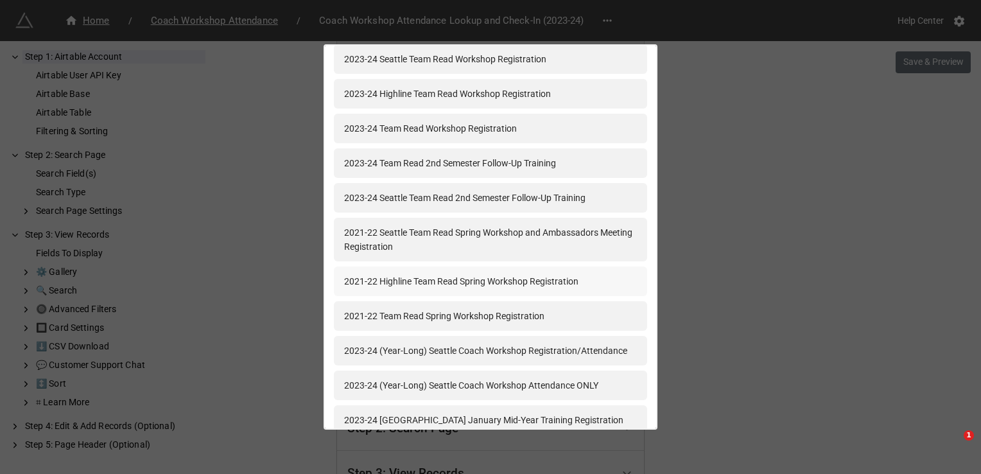
scroll to position [0, 0]
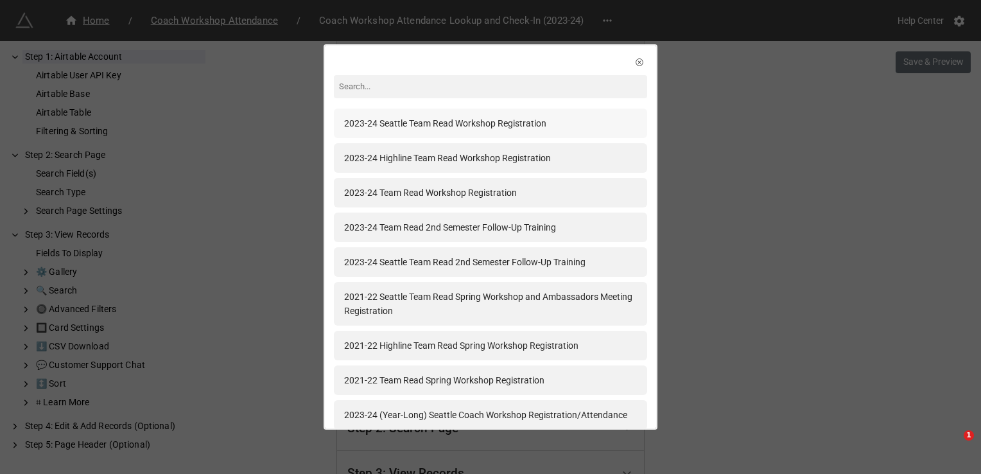
click at [514, 117] on div "2023-24 Seattle Team Read Workshop Registration" at bounding box center [445, 123] width 202 height 14
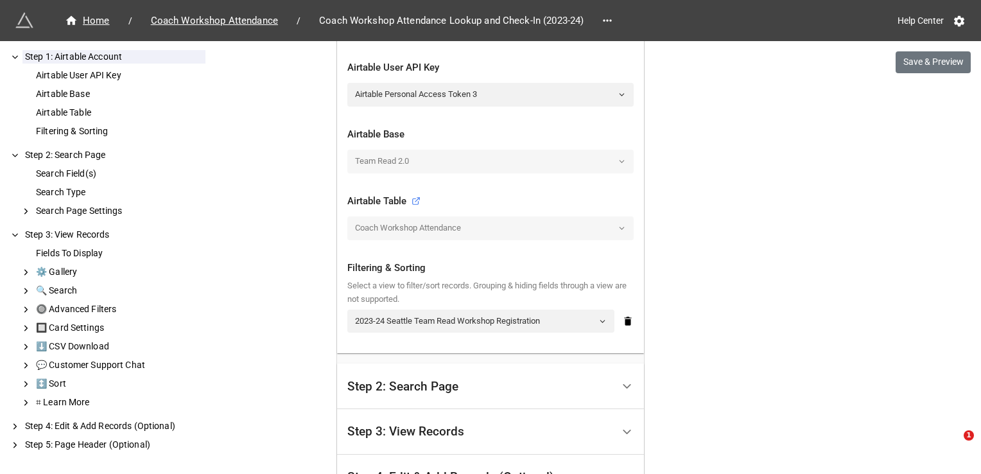
scroll to position [321, 0]
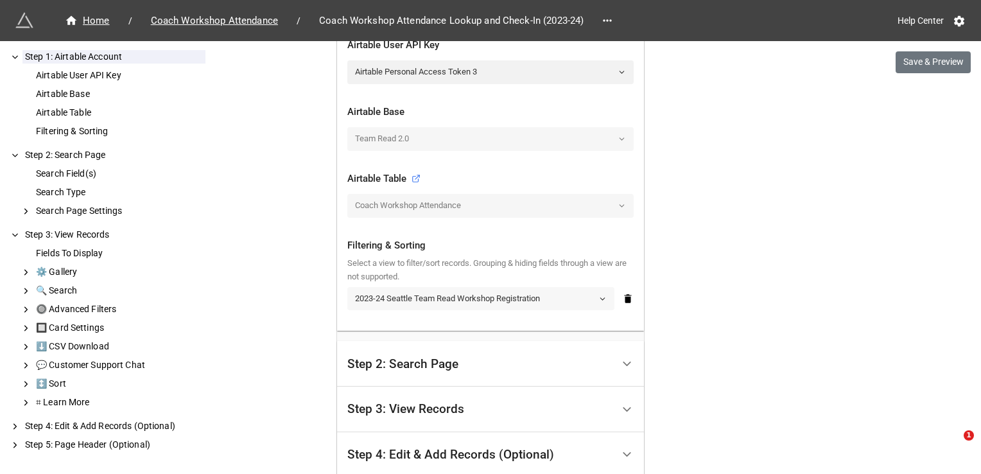
click at [514, 304] on link "2023-24 Seattle Team Read Workshop Registration" at bounding box center [480, 298] width 267 height 23
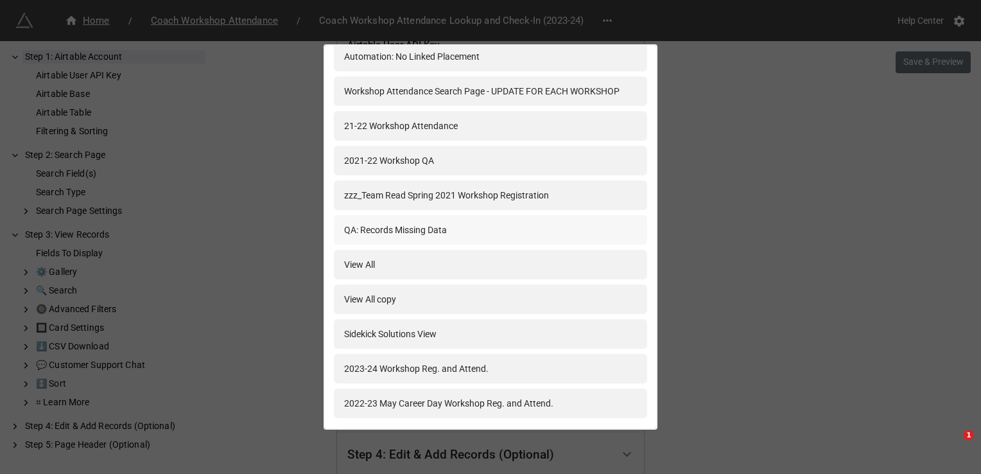
scroll to position [1530, 0]
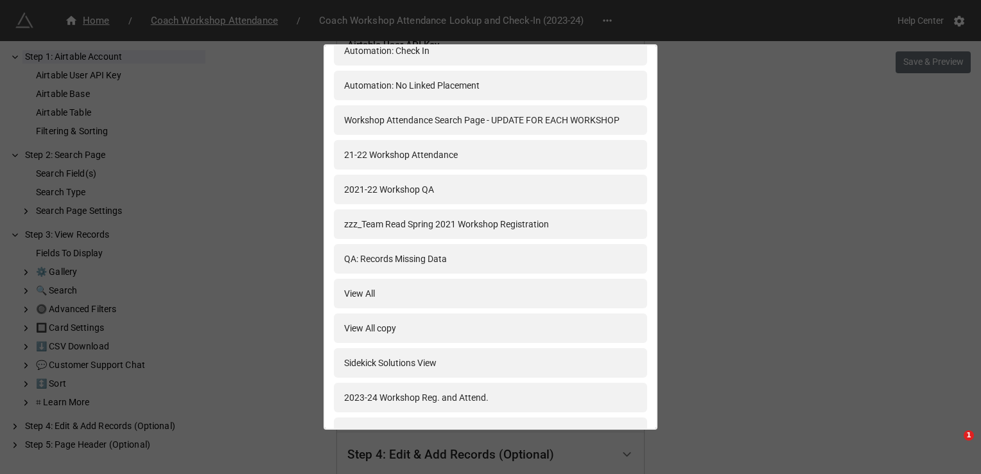
drag, startPoint x: 451, startPoint y: 117, endPoint x: 776, endPoint y: 178, distance: 330.5
click at [777, 178] on div "2023-24 Seattle Team Read Workshop Registration 2023-24 Highline Team Read Work…" at bounding box center [490, 237] width 981 height 474
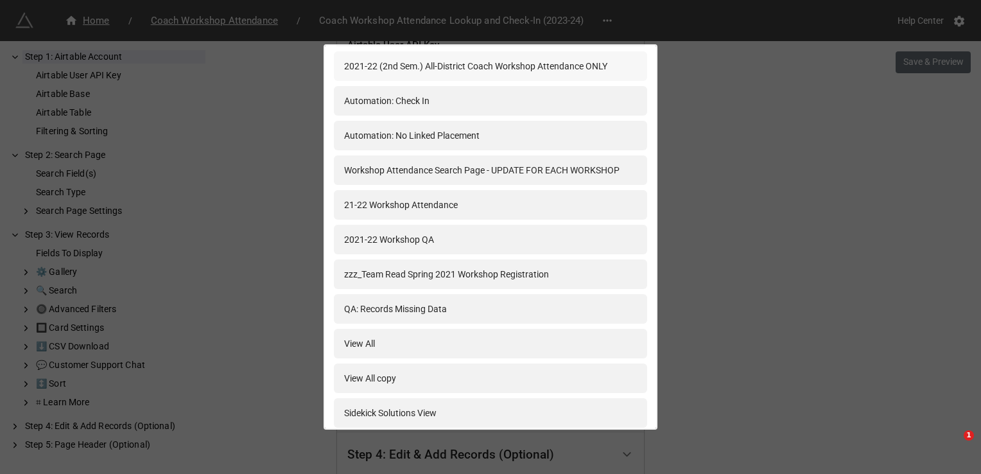
scroll to position [1401, 0]
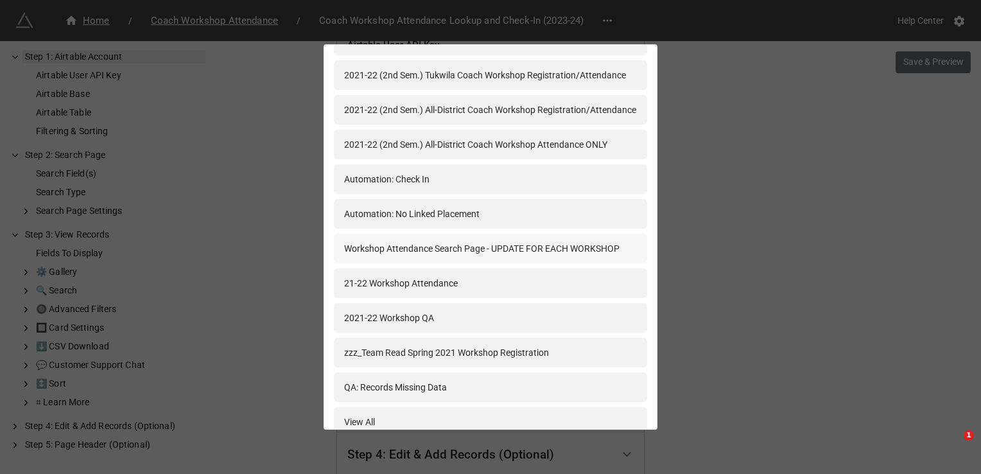
click at [532, 239] on div "Workshop Attendance Search Page - UPDATE FOR EACH WORKSHOP" at bounding box center [490, 249] width 313 height 30
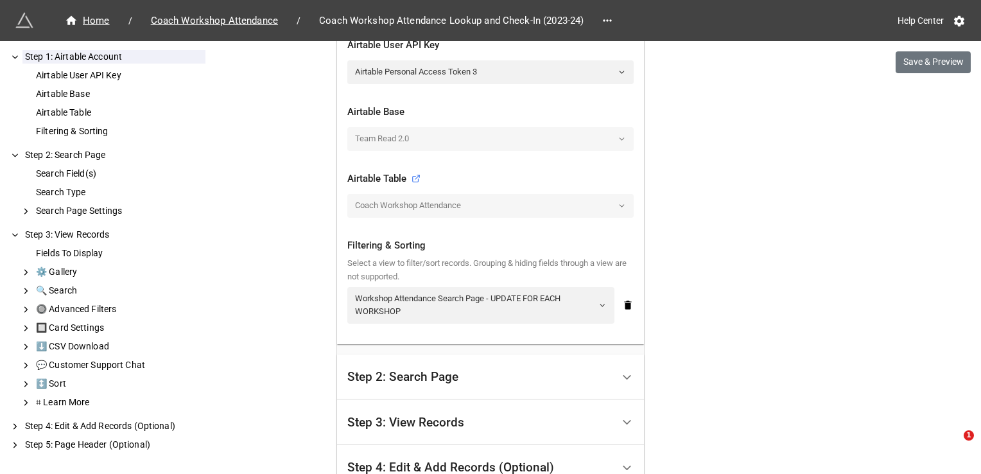
click at [857, 303] on div "Home / Coach Workshop Attendance / Coach Workshop Attendance Lookup and Check-I…" at bounding box center [490, 330] width 981 height 1302
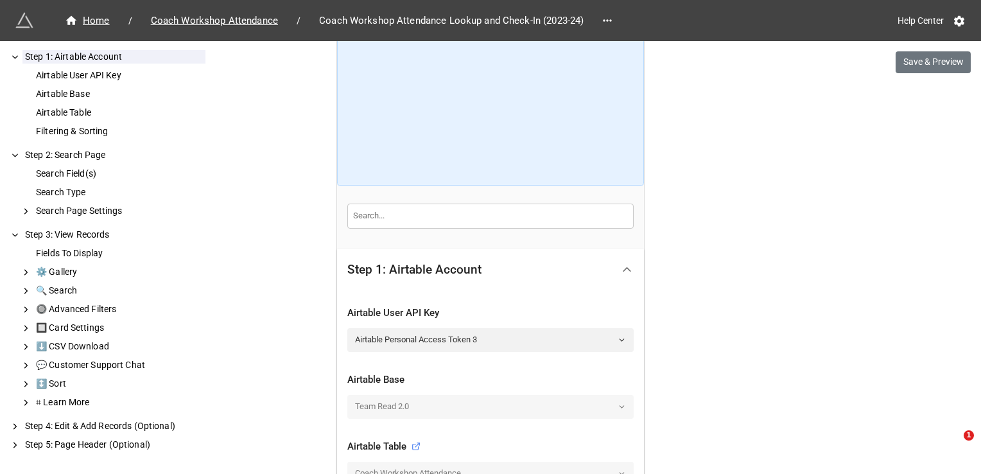
scroll to position [128, 0]
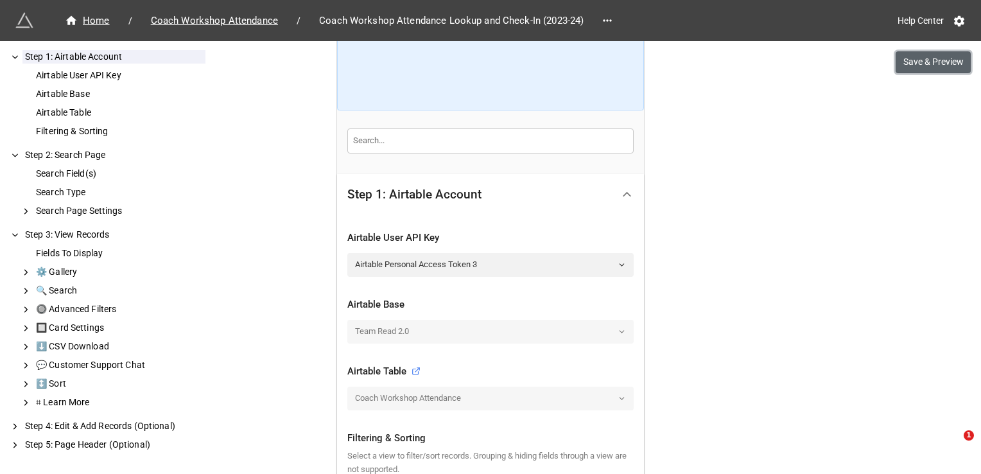
click at [917, 63] on button "Save & Preview" at bounding box center [933, 62] width 75 height 22
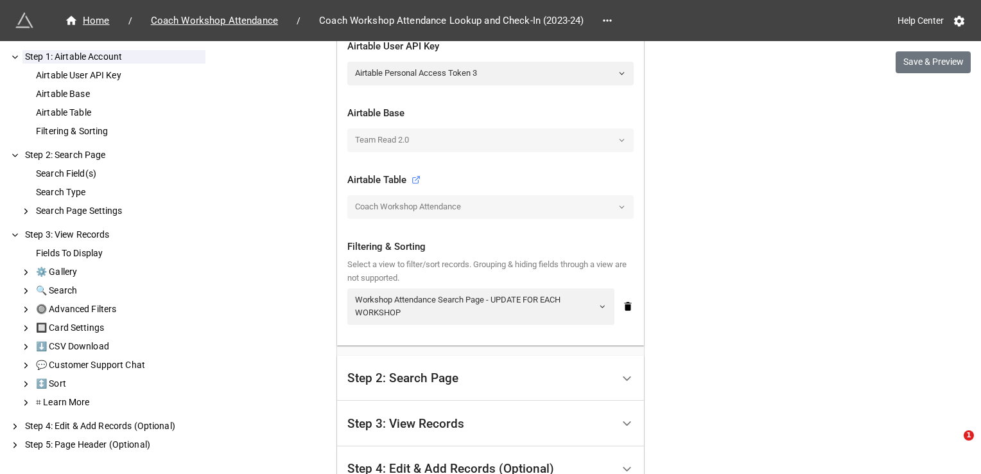
scroll to position [321, 0]
click at [469, 299] on link "Workshop Attendance Search Page - UPDATE FOR EACH WORKSHOP" at bounding box center [480, 305] width 267 height 37
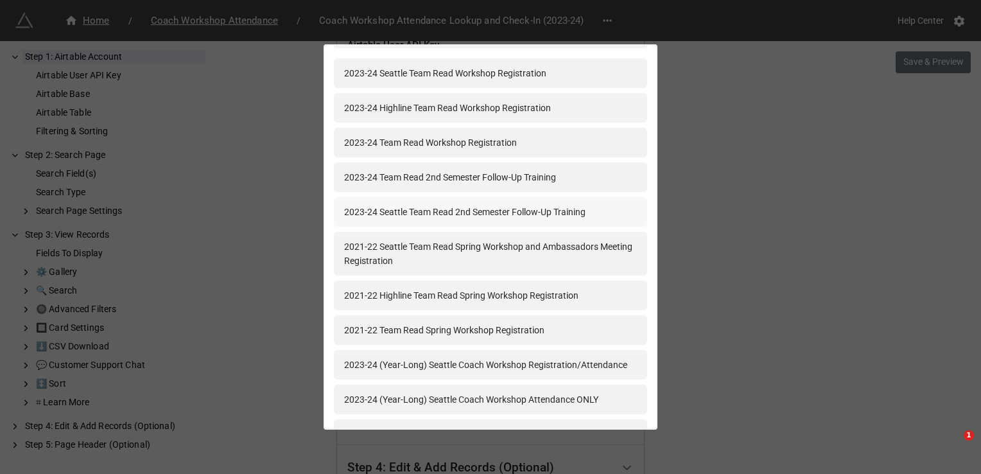
scroll to position [0, 0]
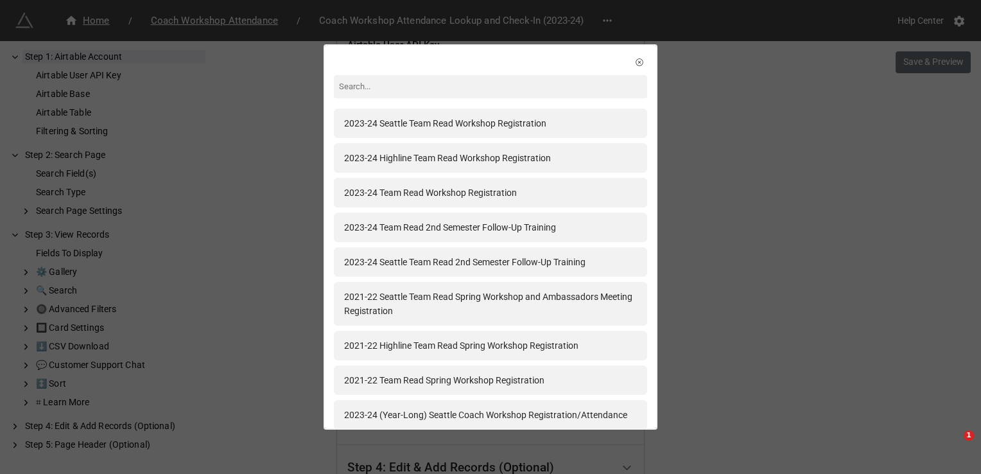
drag, startPoint x: 714, startPoint y: 146, endPoint x: 803, endPoint y: 1, distance: 170.3
click at [714, 146] on div "2023-24 Seattle Team Read Workshop Registration 2023-24 Highline Team Read Work…" at bounding box center [490, 237] width 981 height 474
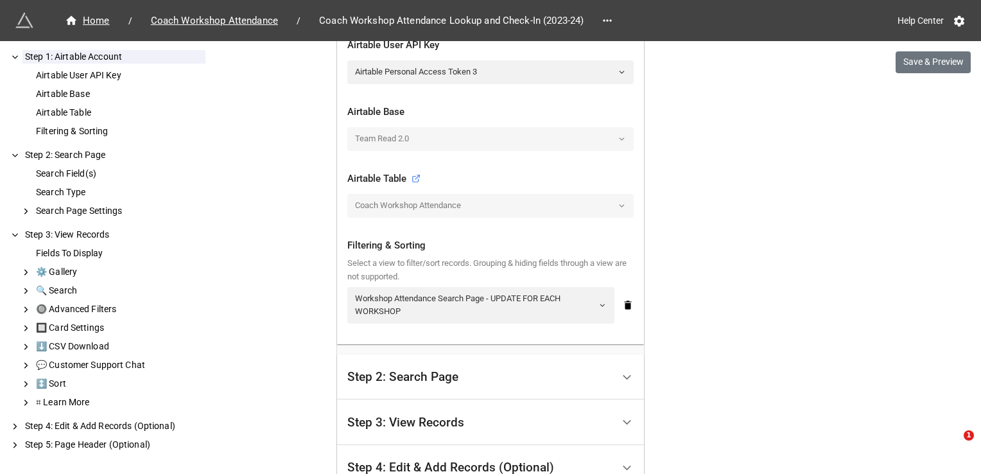
click at [720, 237] on div "Home / Coach Workshop Attendance / Coach Workshop Attendance Lookup and Check-I…" at bounding box center [490, 330] width 981 height 1302
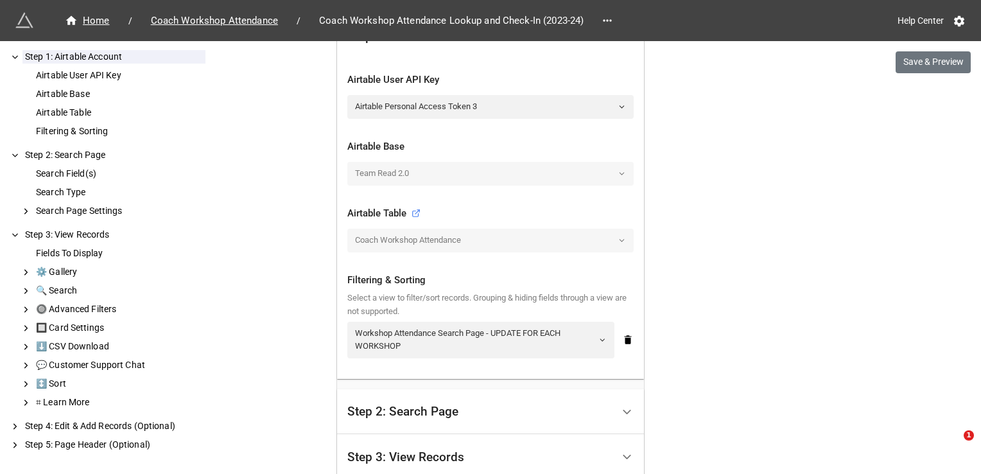
scroll to position [257, 0]
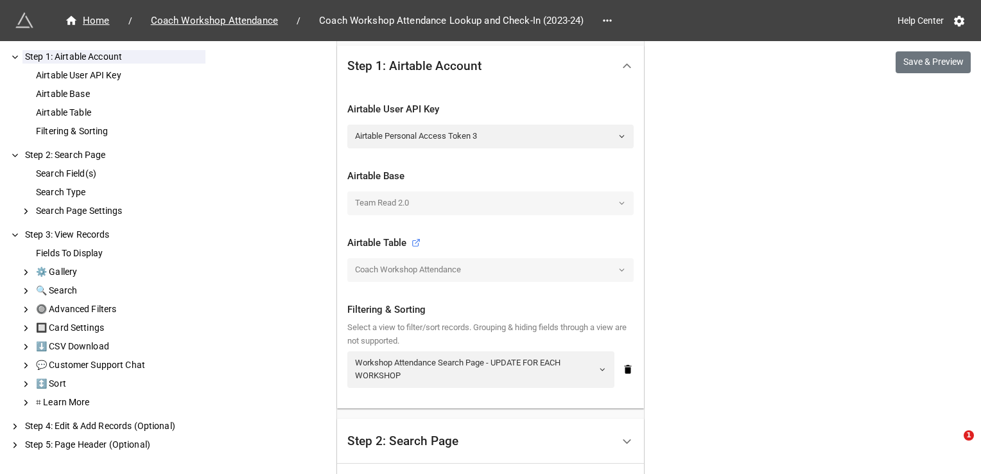
click at [753, 327] on div "Home / Coach Workshop Attendance / Coach Workshop Attendance Lookup and Check-I…" at bounding box center [490, 394] width 981 height 1302
click at [742, 328] on div "Home / Coach Workshop Attendance / Coach Workshop Attendance Lookup and Check-I…" at bounding box center [490, 394] width 981 height 1302
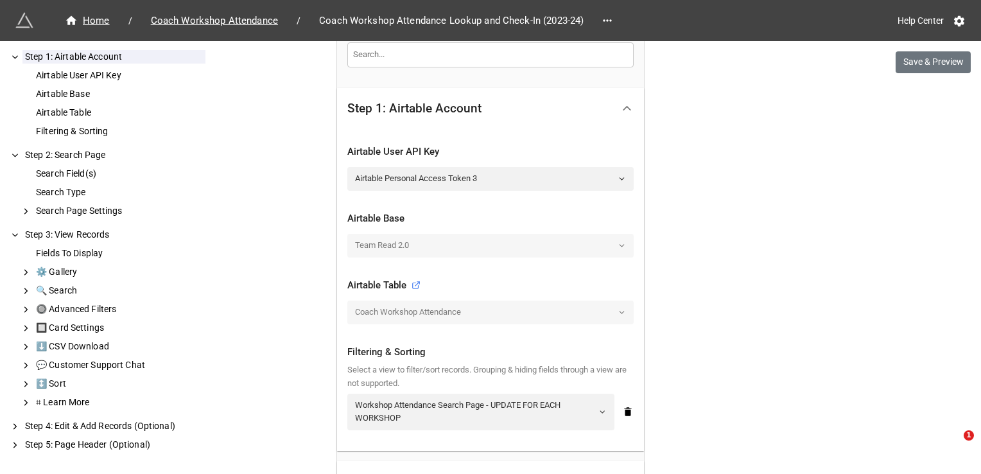
scroll to position [193, 0]
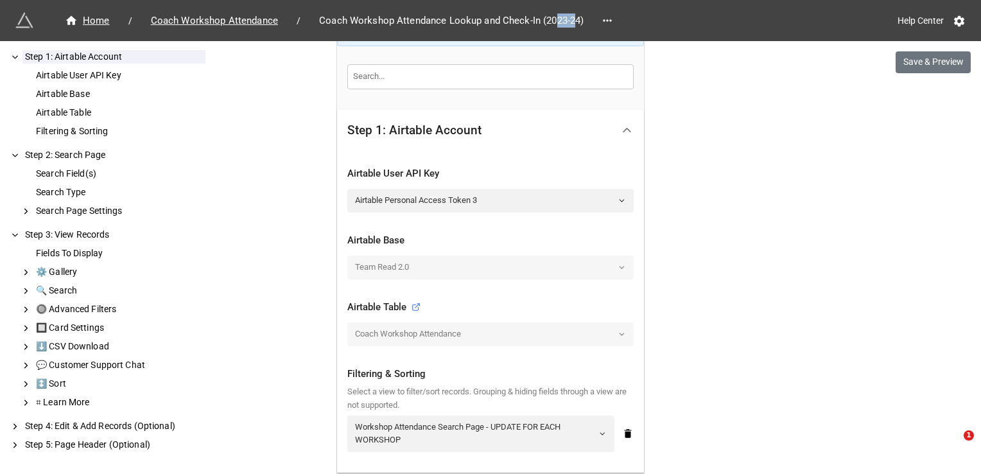
drag, startPoint x: 552, startPoint y: 19, endPoint x: 572, endPoint y: 22, distance: 20.3
click at [572, 22] on span "Coach Workshop Attendance Lookup and Check-In (2023-24)" at bounding box center [451, 20] width 280 height 15
drag, startPoint x: 572, startPoint y: 22, endPoint x: 557, endPoint y: 22, distance: 15.4
click at [557, 22] on span "Coach Workshop Attendance Lookup and Check-In (2023-24)" at bounding box center [451, 20] width 280 height 15
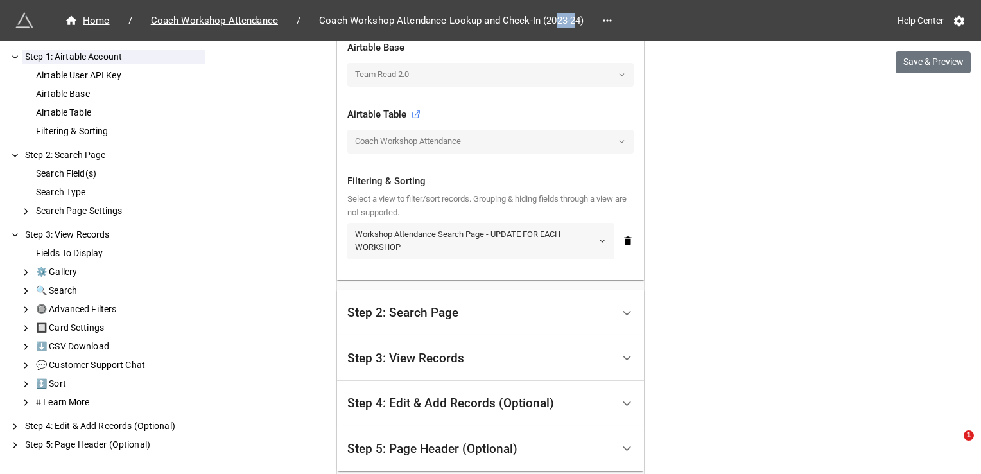
scroll to position [321, 0]
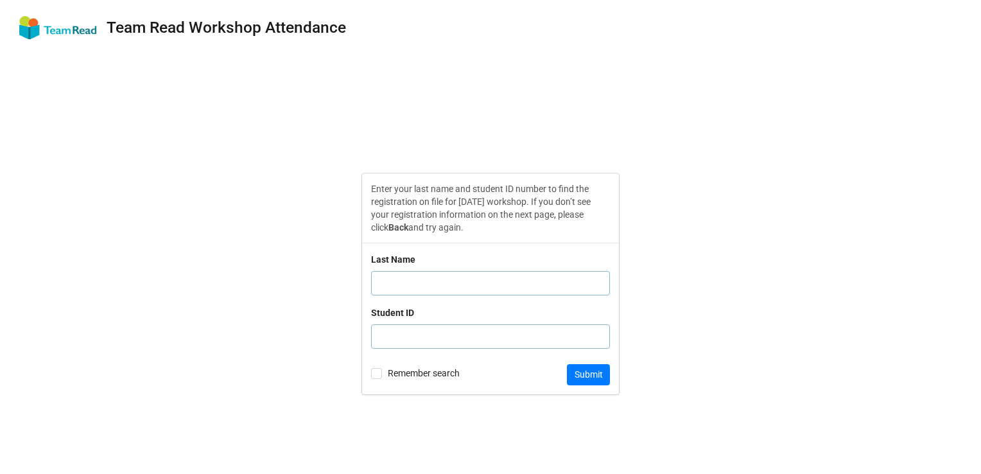
click at [435, 271] on input "text" at bounding box center [490, 283] width 239 height 24
type input "Lew"
type input "v"
paste input "8056883"
type input "8056883"
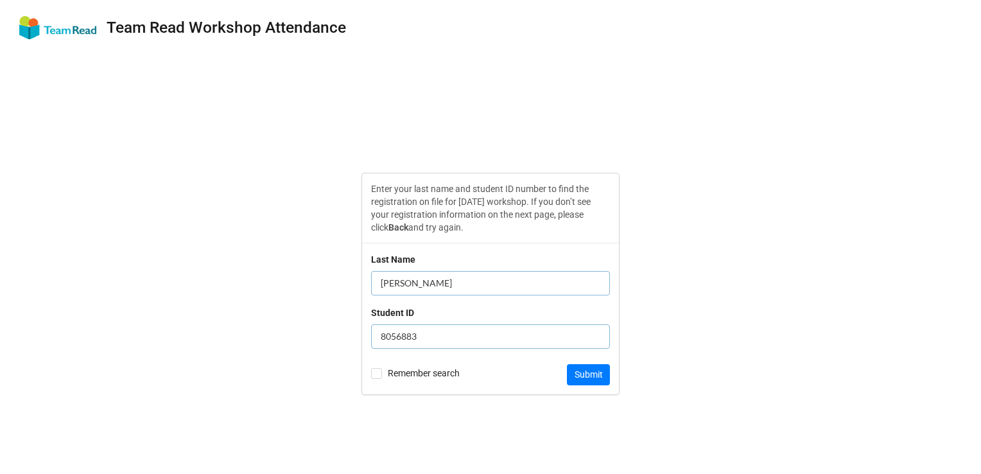
click button "Submit" at bounding box center [588, 375] width 43 height 22
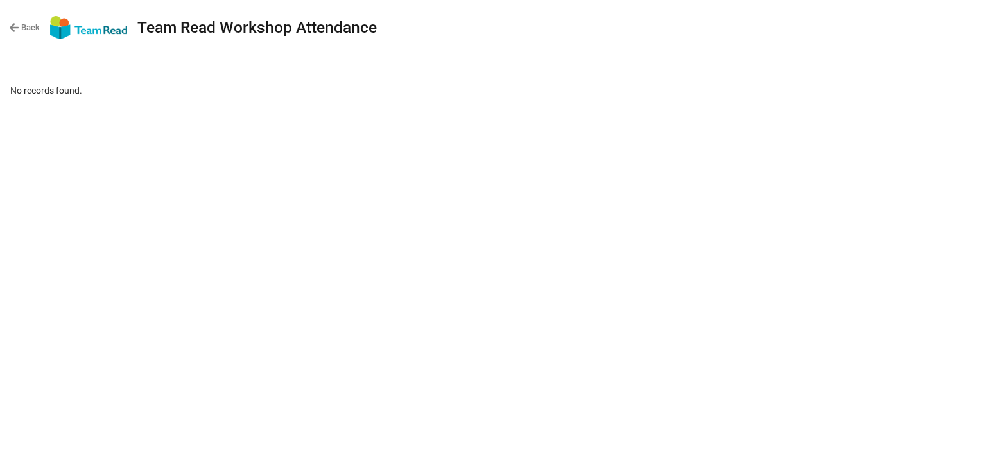
click at [21, 28] on link "Back" at bounding box center [24, 27] width 31 height 13
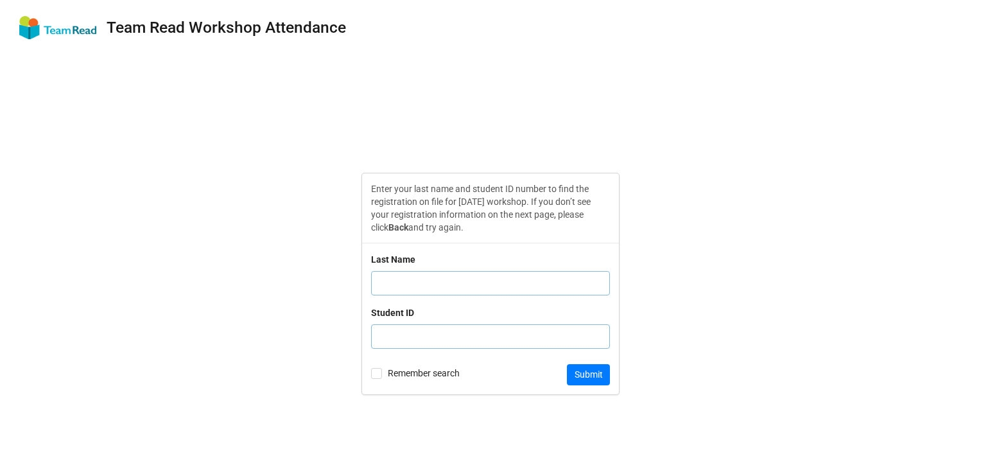
click at [471, 281] on input "text" at bounding box center [490, 283] width 239 height 24
type input "Walker"
paste input "1037075"
type input "1037075"
click button "Submit" at bounding box center [588, 375] width 43 height 22
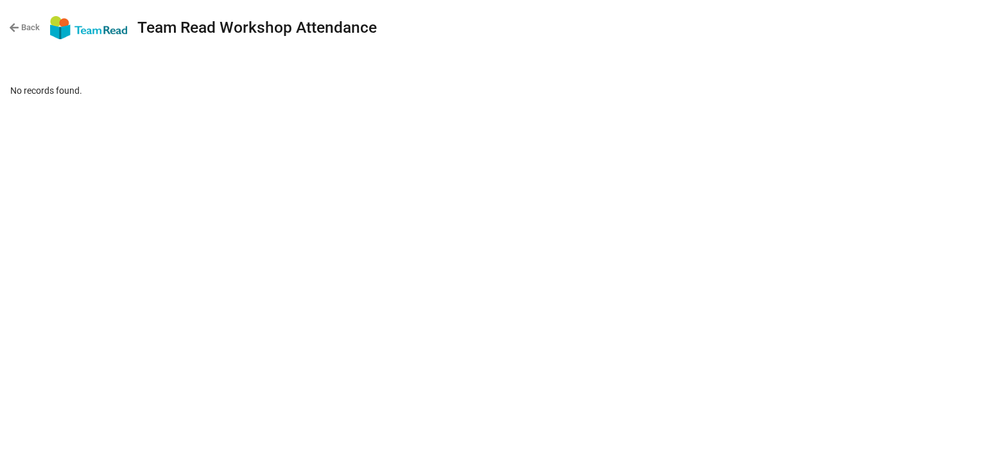
click at [23, 25] on link "Back" at bounding box center [24, 27] width 31 height 13
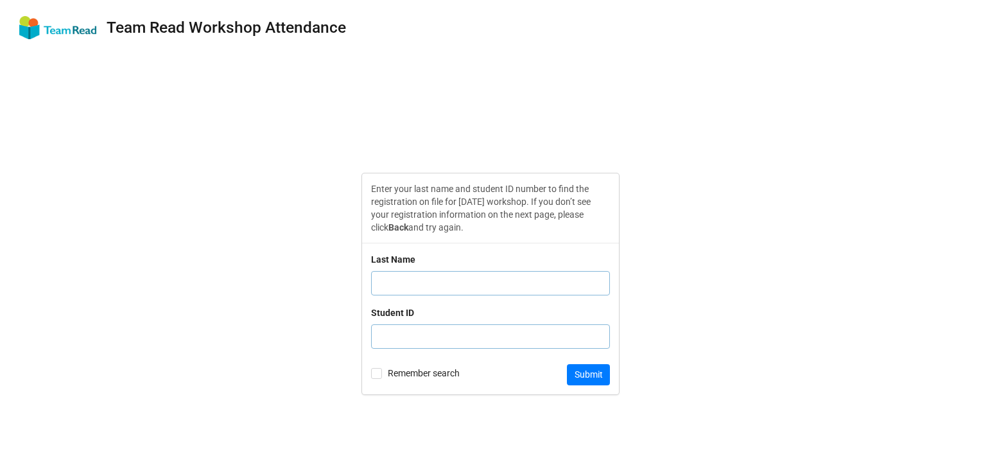
click at [496, 286] on input "text" at bounding box center [490, 283] width 239 height 24
type input "[PERSON_NAME]"
paste input "1037075"
type input "1037075"
click button "Submit" at bounding box center [588, 375] width 43 height 22
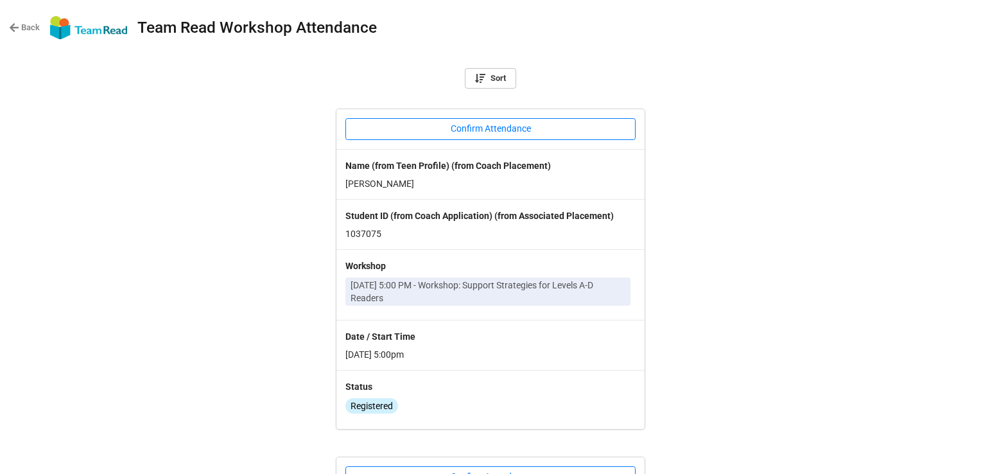
click at [444, 293] on p "[DATE] 5:00 PM - Workshop: Support Strategies for Levels A-D Readers" at bounding box center [488, 292] width 275 height 26
click at [552, 298] on p "Wed, Dec 11, 2024 5:00 PM - Workshop: Support Strategies for Levels A-D Readers" at bounding box center [488, 292] width 275 height 26
click at [489, 78] on link "Sort" at bounding box center [490, 78] width 51 height 21
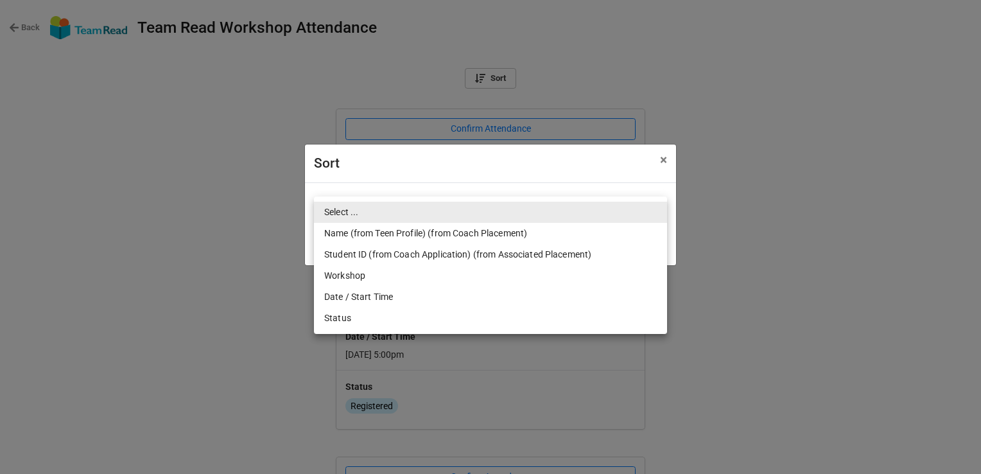
click at [649, 212] on body "Back Team Read Workshop Attendance Sort Confirm Attendance Name (from Teen Prof…" at bounding box center [490, 237] width 981 height 474
click at [733, 199] on div at bounding box center [490, 237] width 981 height 474
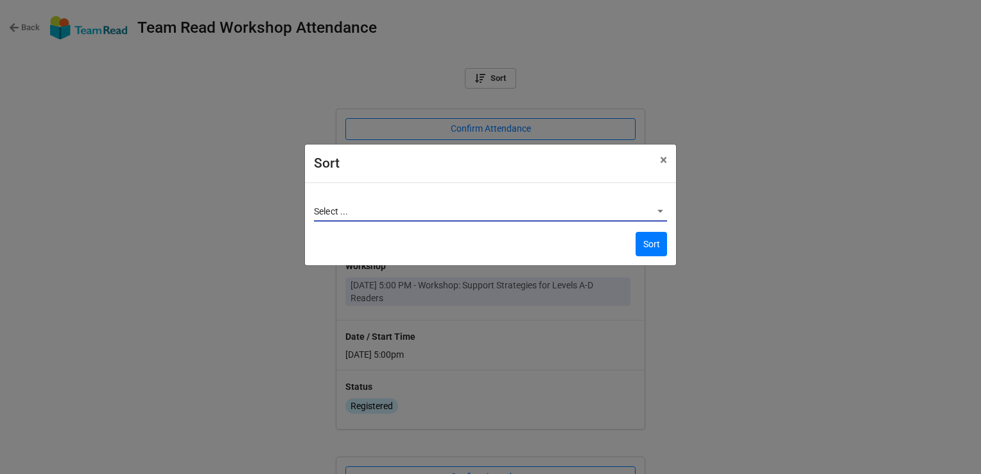
click at [737, 197] on div "Sort × Close Select ... Sort" at bounding box center [490, 237] width 981 height 474
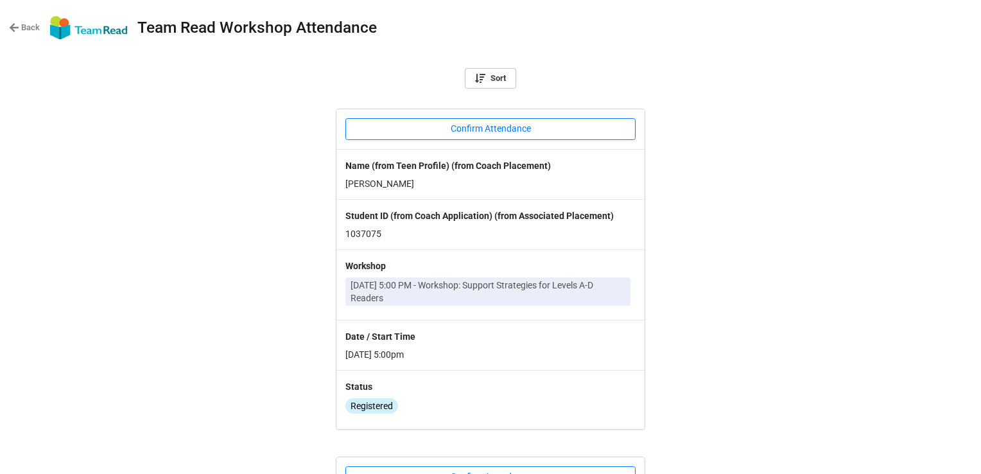
click at [24, 25] on link "Back" at bounding box center [24, 27] width 31 height 13
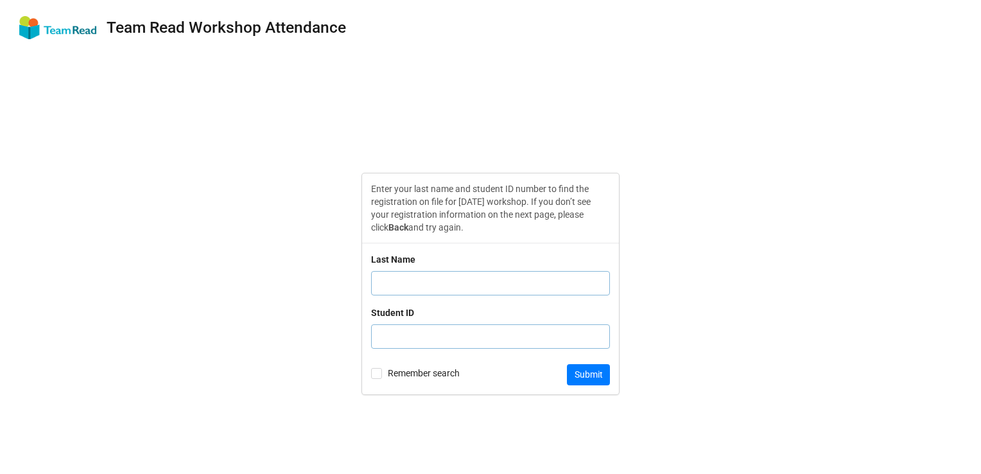
click at [506, 276] on input "text" at bounding box center [490, 283] width 239 height 24
